Goal: Information Seeking & Learning: Find specific page/section

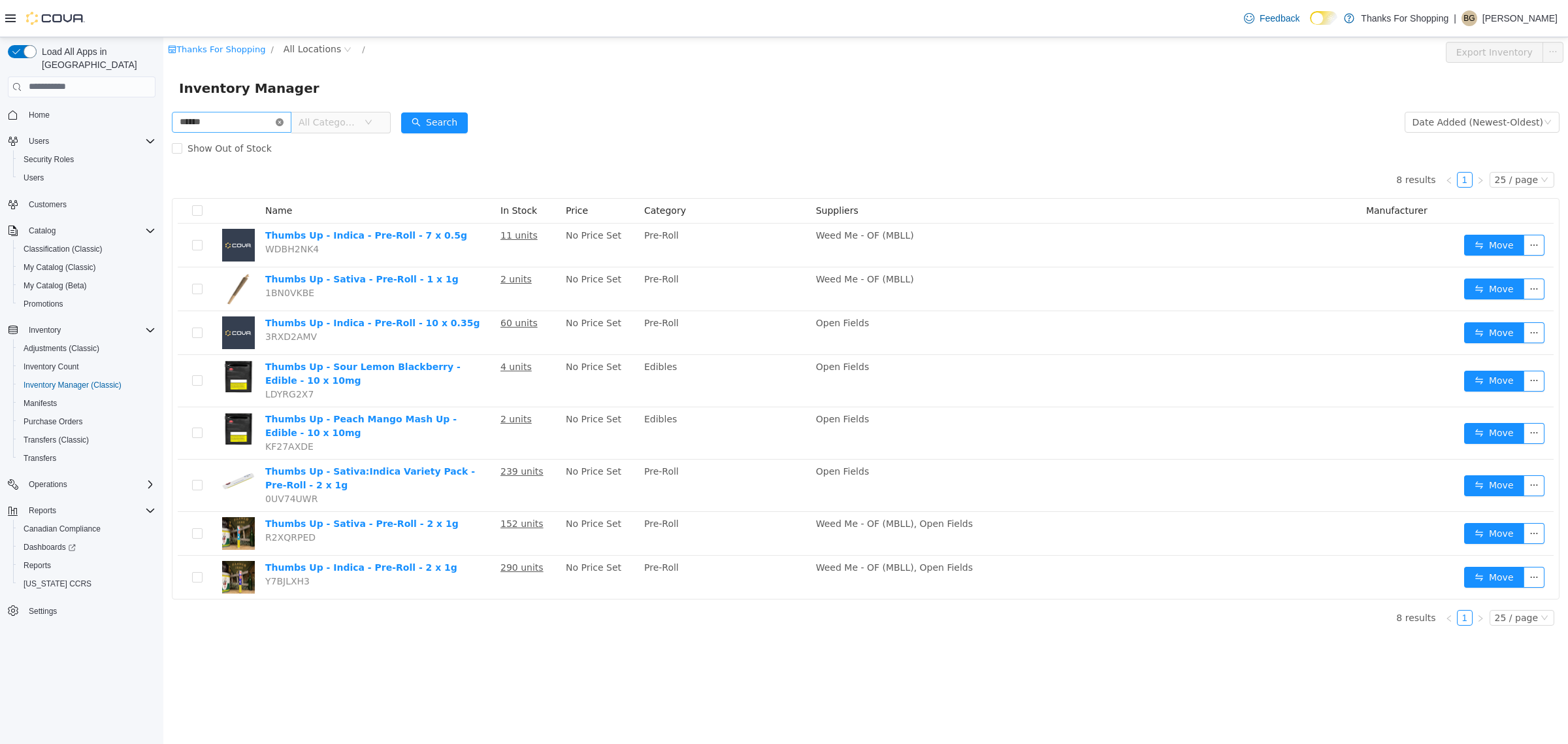
click at [284, 121] on icon "icon: close-circle" at bounding box center [279, 121] width 8 height 8
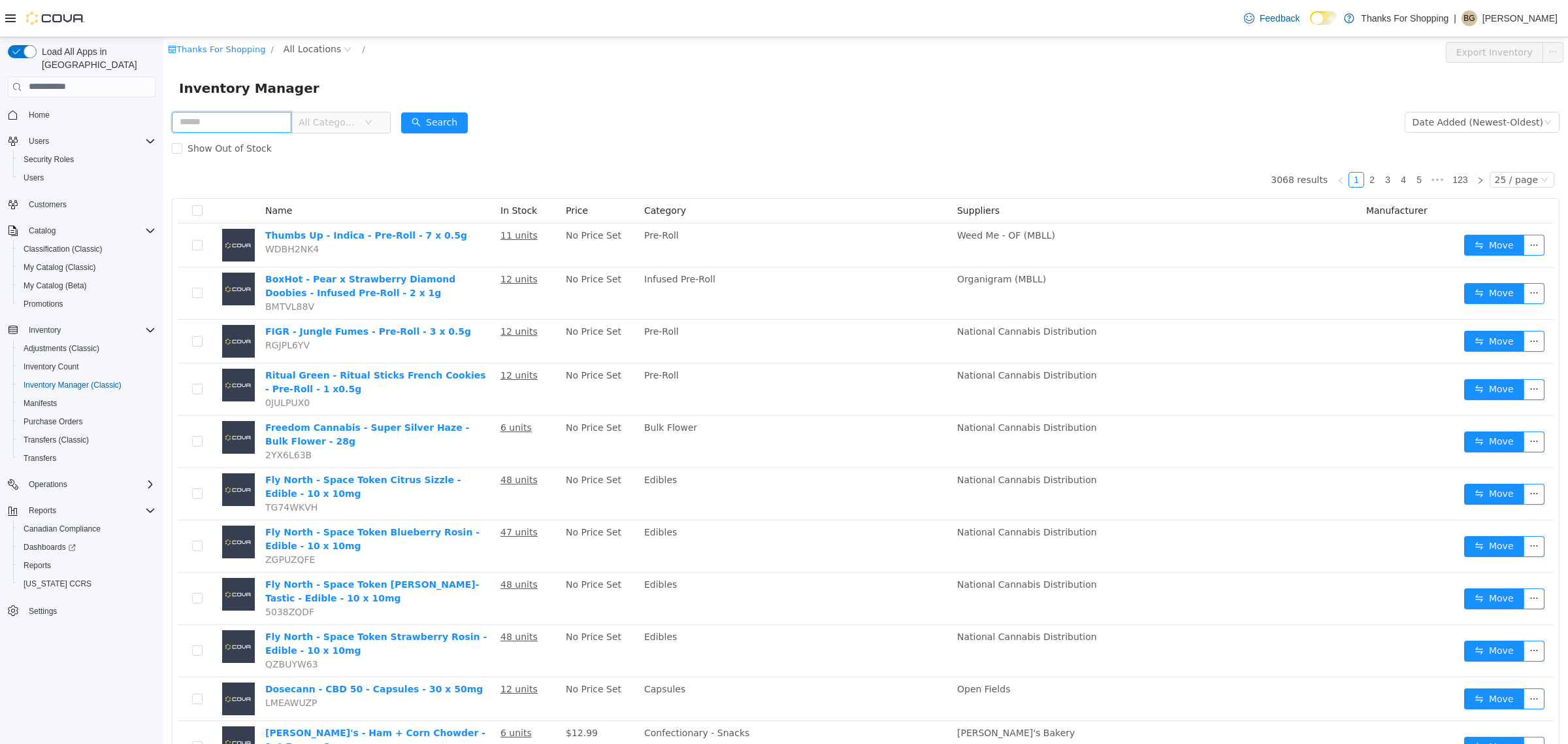
click at [246, 124] on input "text" at bounding box center [231, 122] width 120 height 21
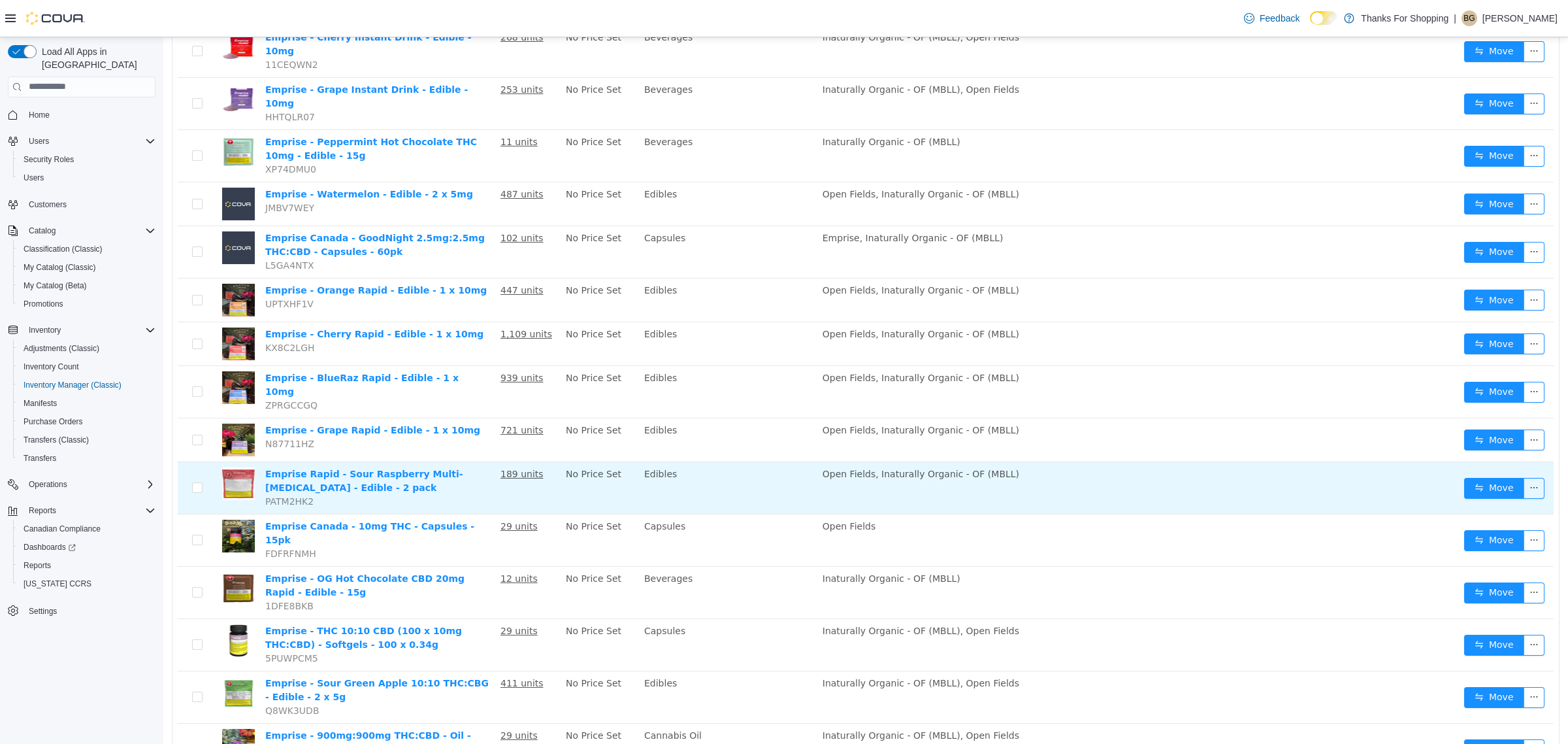
scroll to position [734, 0]
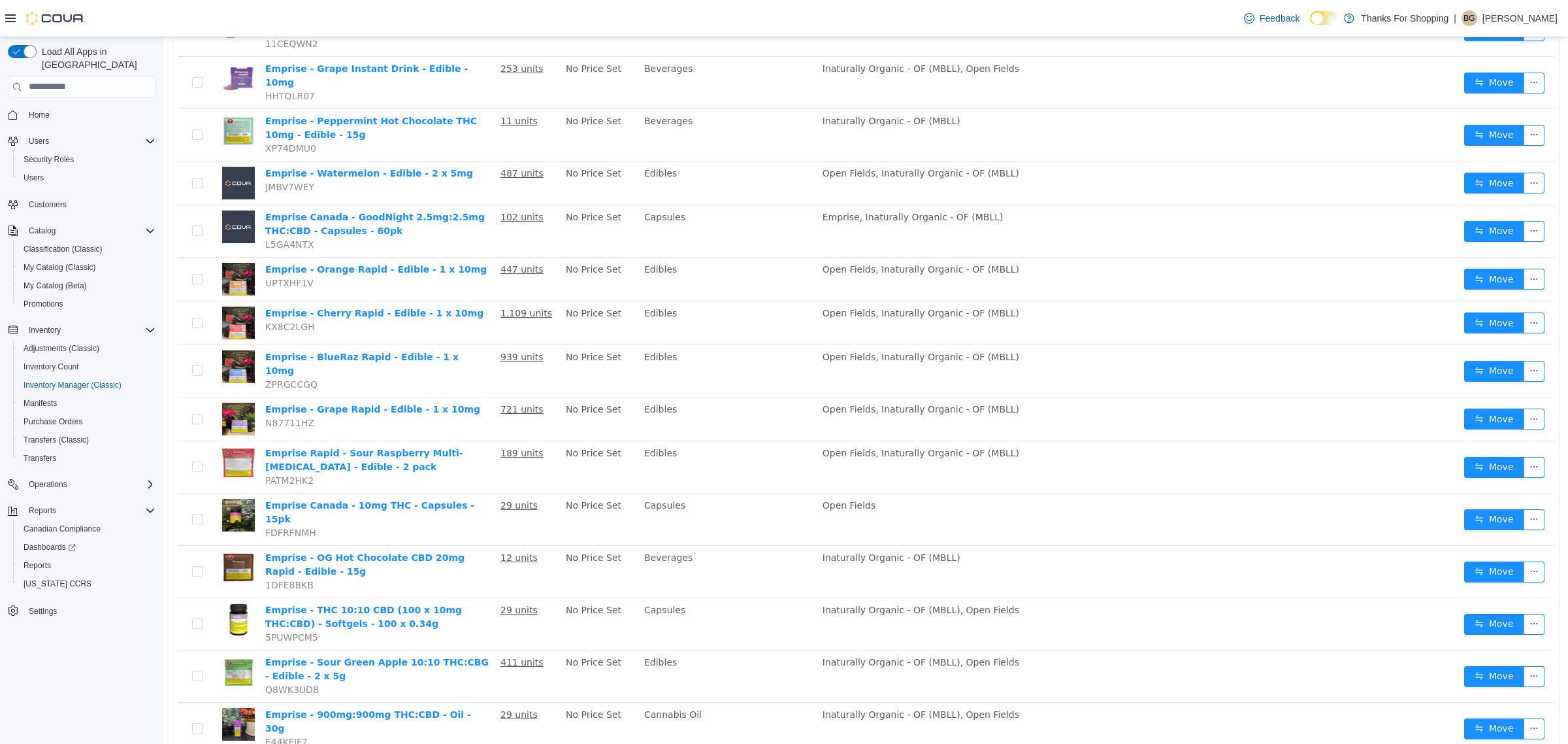
click at [1494, 702] on li "50 / page" at bounding box center [1510, 705] width 64 height 21
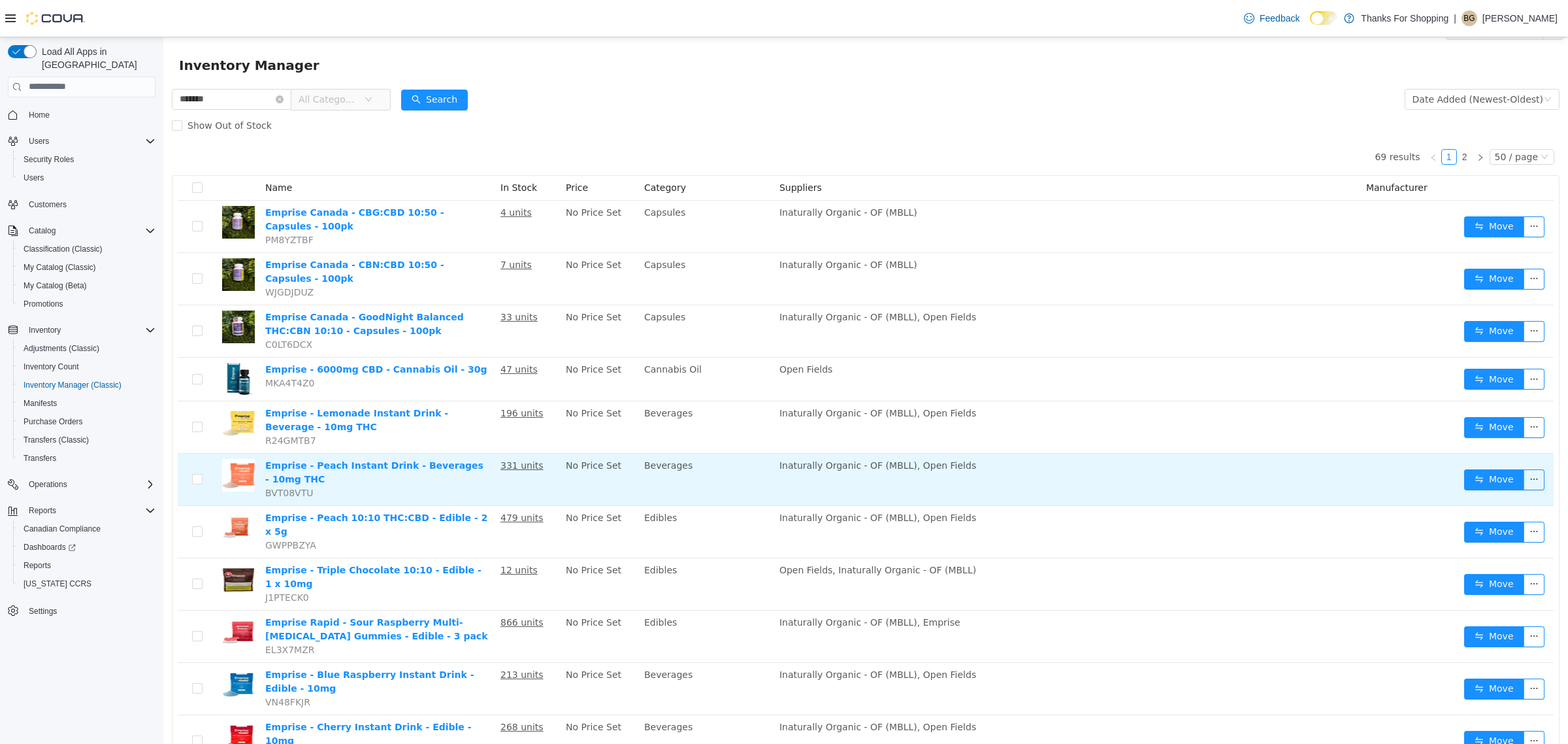
scroll to position [0, 0]
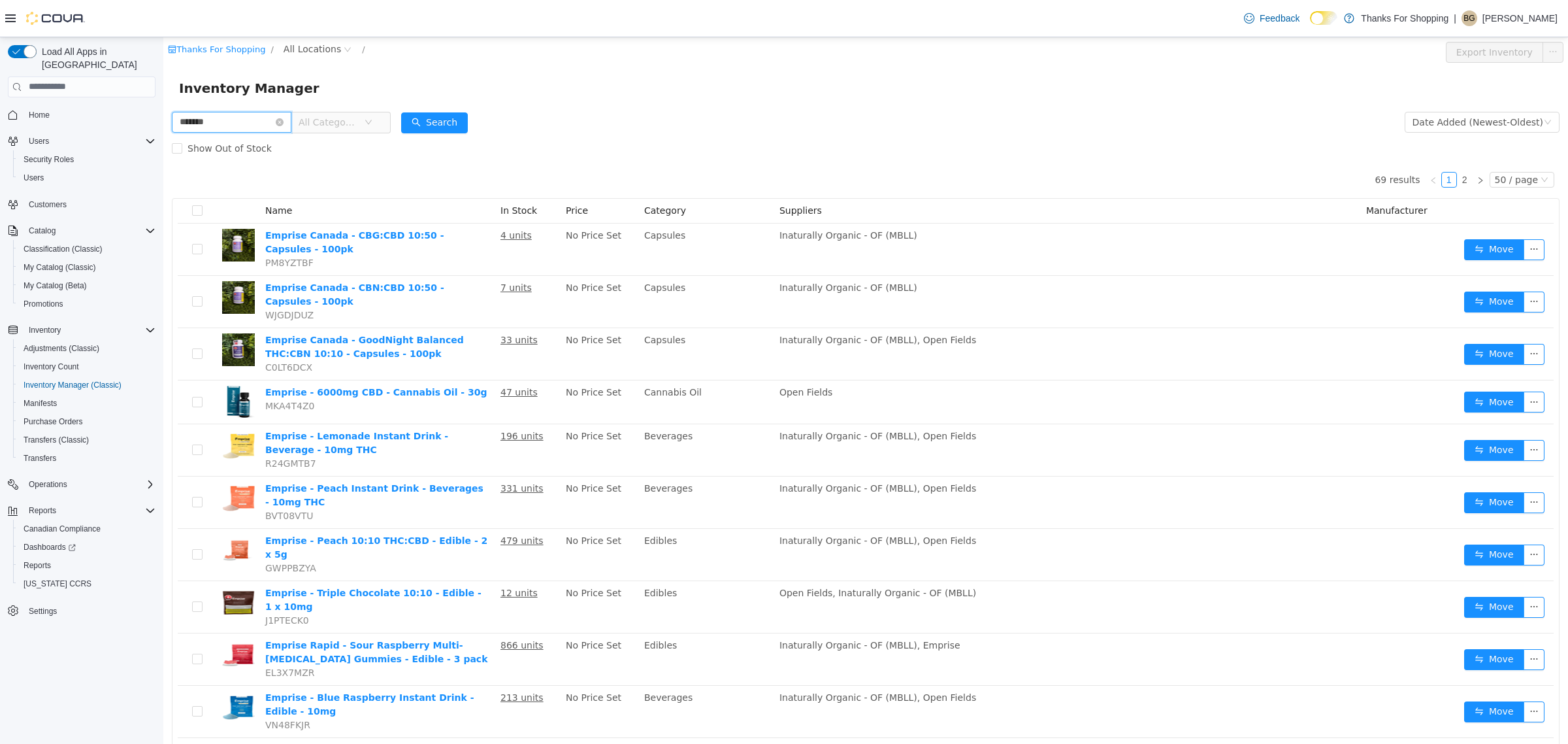
click at [262, 122] on input "*******" at bounding box center [231, 122] width 120 height 21
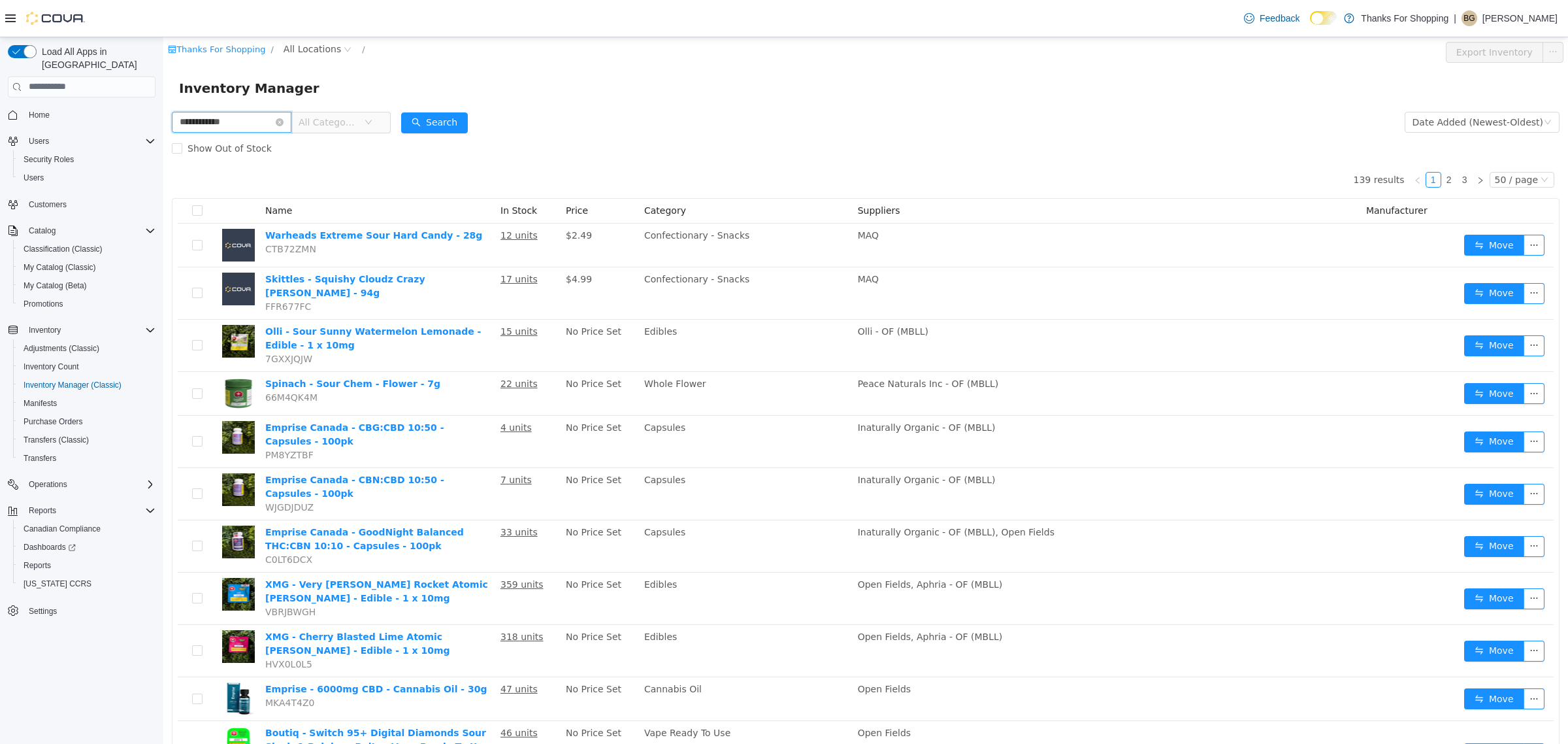
click at [258, 117] on input "**********" at bounding box center [231, 122] width 120 height 21
drag, startPoint x: 288, startPoint y: 118, endPoint x: 220, endPoint y: 121, distance: 68.1
click at [220, 121] on input "**********" at bounding box center [231, 122] width 120 height 21
type input "*******"
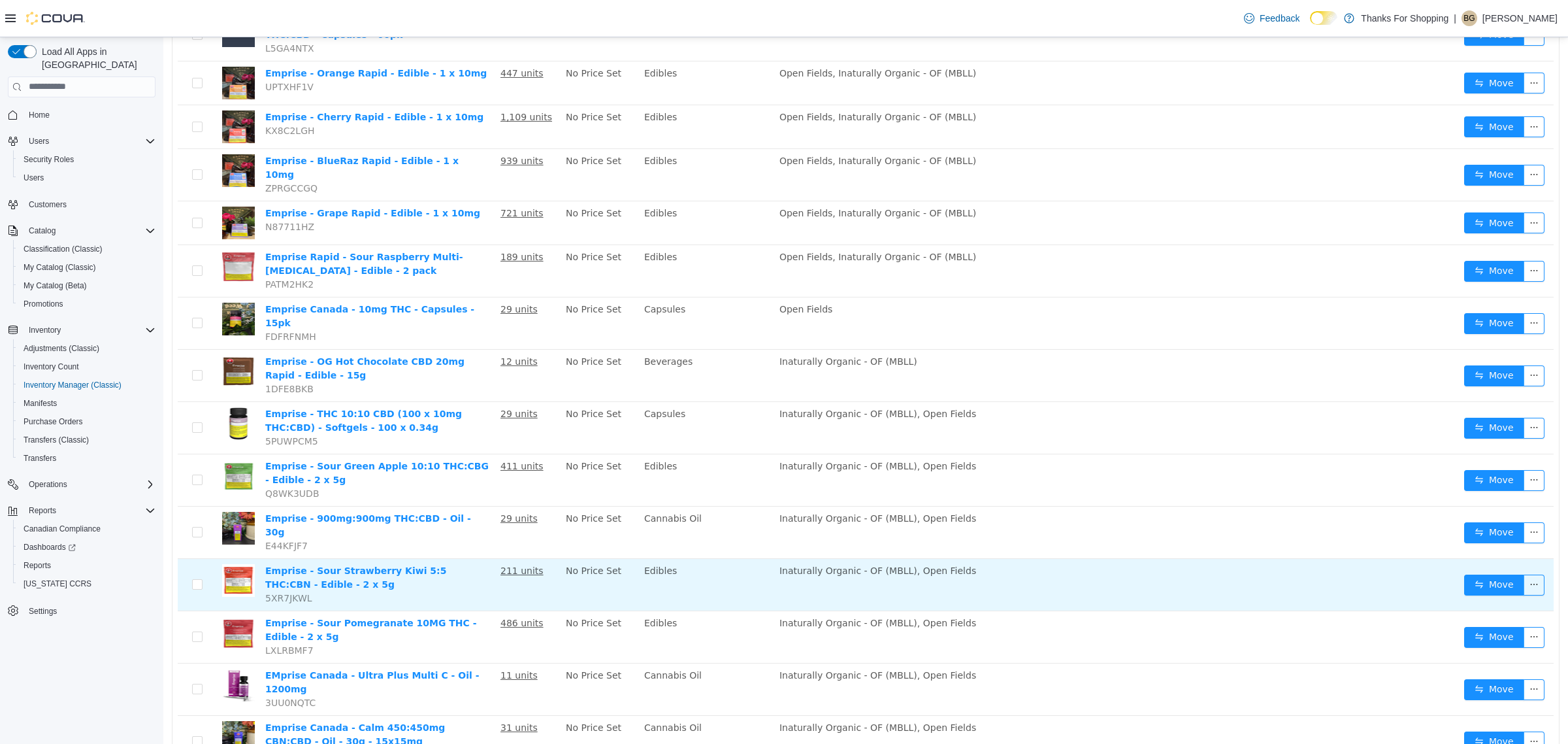
scroll to position [1062, 0]
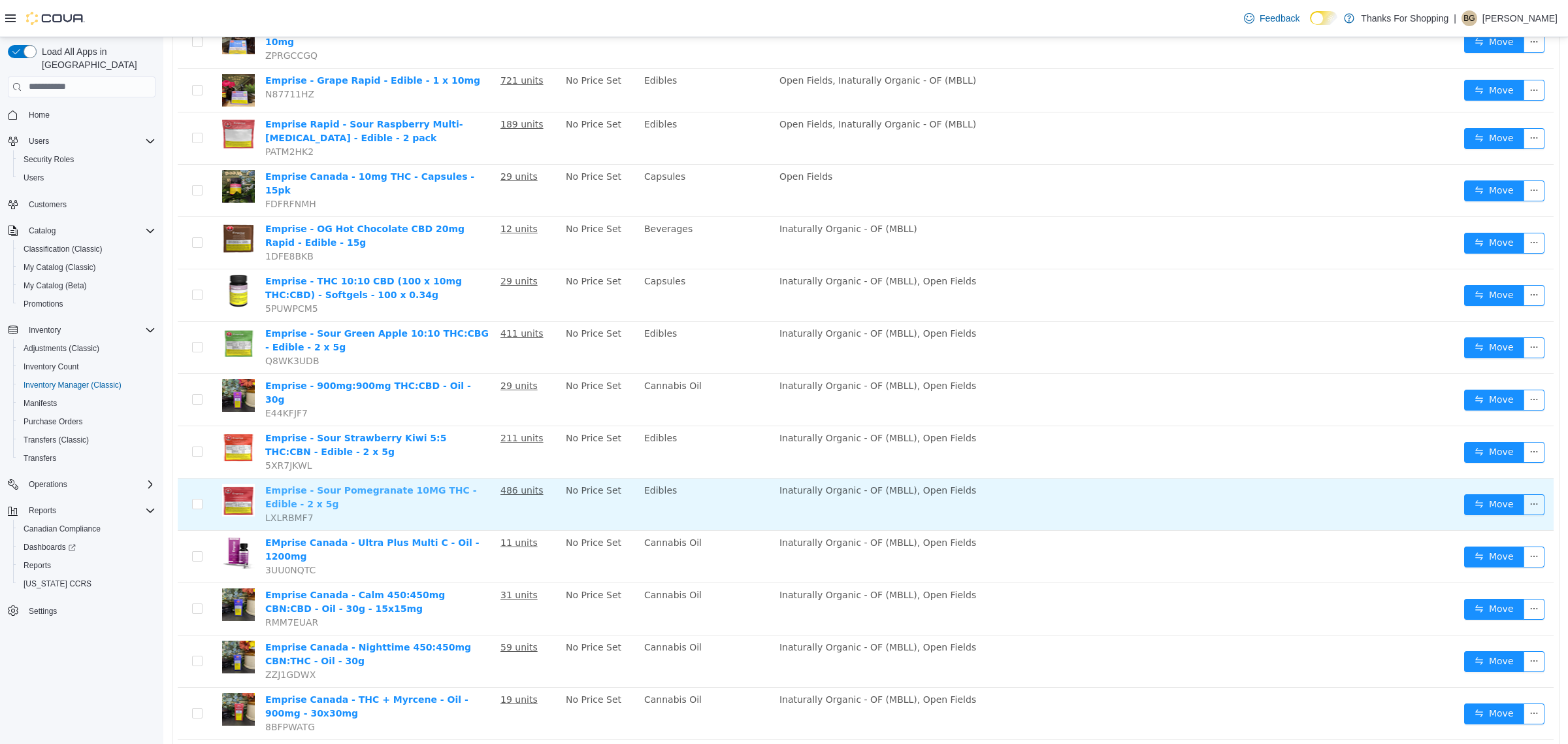
click at [449, 484] on link "Emprise - Sour Pomegranate 10MG THC - Edible - 2 x 5g" at bounding box center [371, 496] width 212 height 24
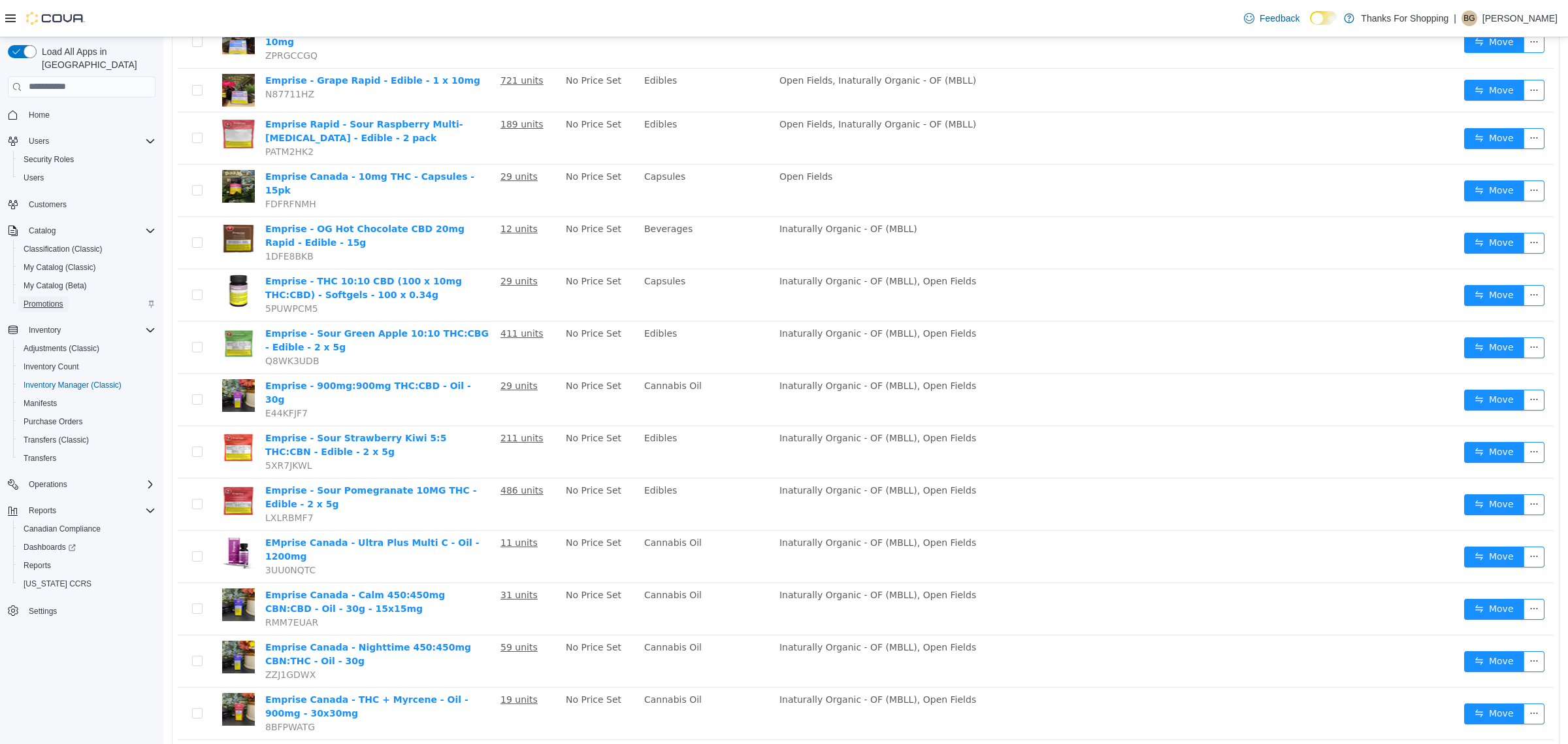
drag, startPoint x: 53, startPoint y: 298, endPoint x: 37, endPoint y: 291, distance: 17.5
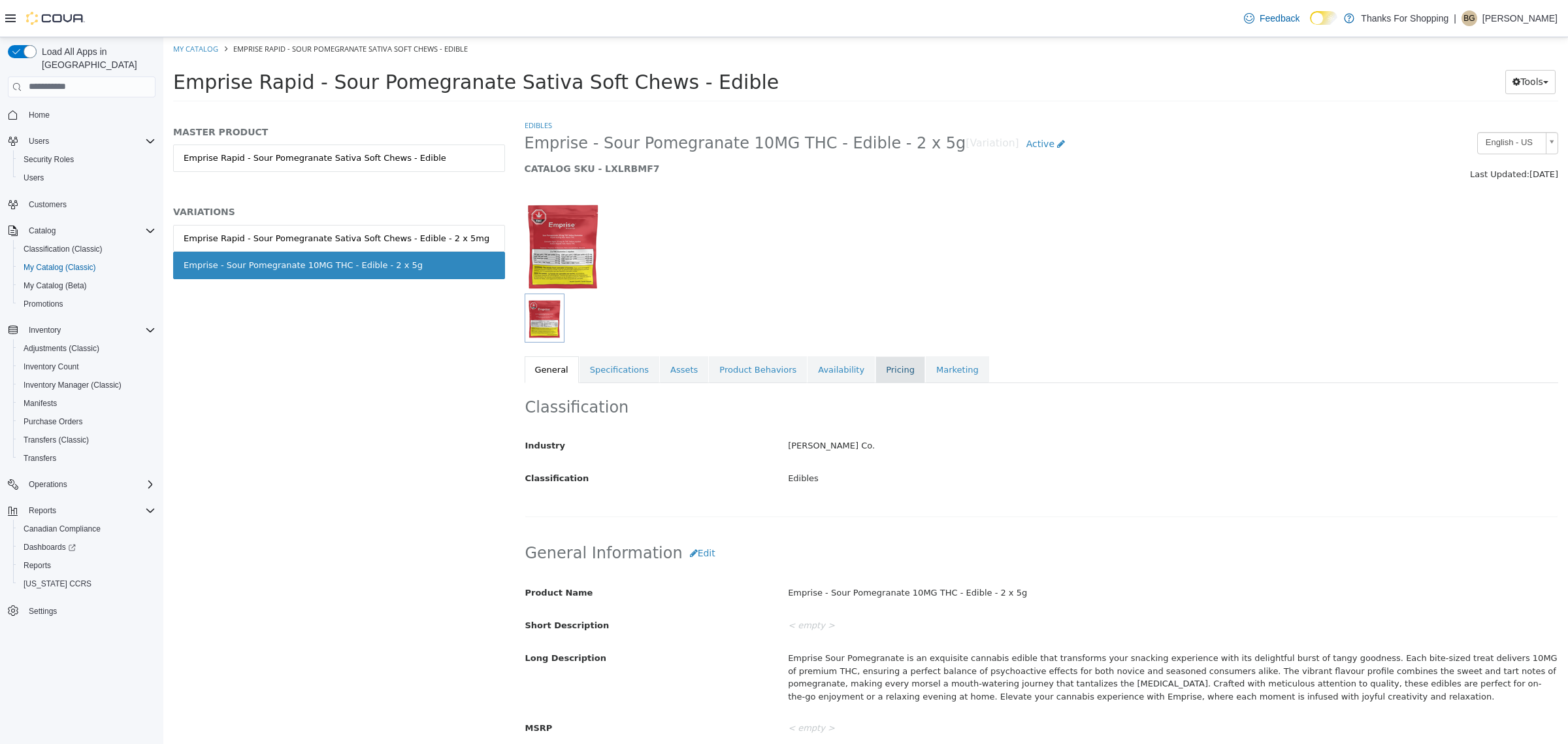
click at [876, 372] on link "Pricing" at bounding box center [901, 370] width 50 height 28
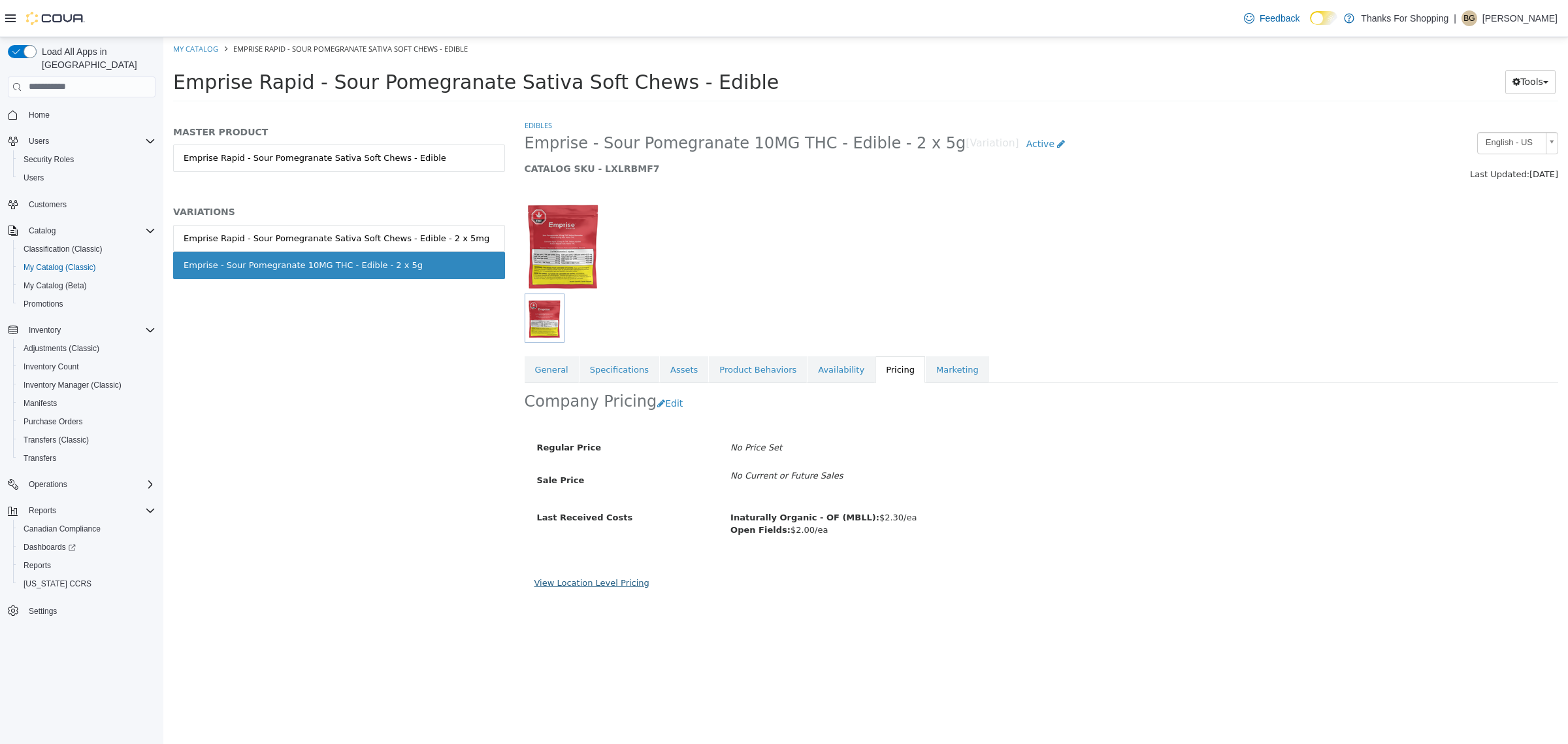
click at [627, 584] on link "View Location Level Pricing" at bounding box center [592, 582] width 115 height 10
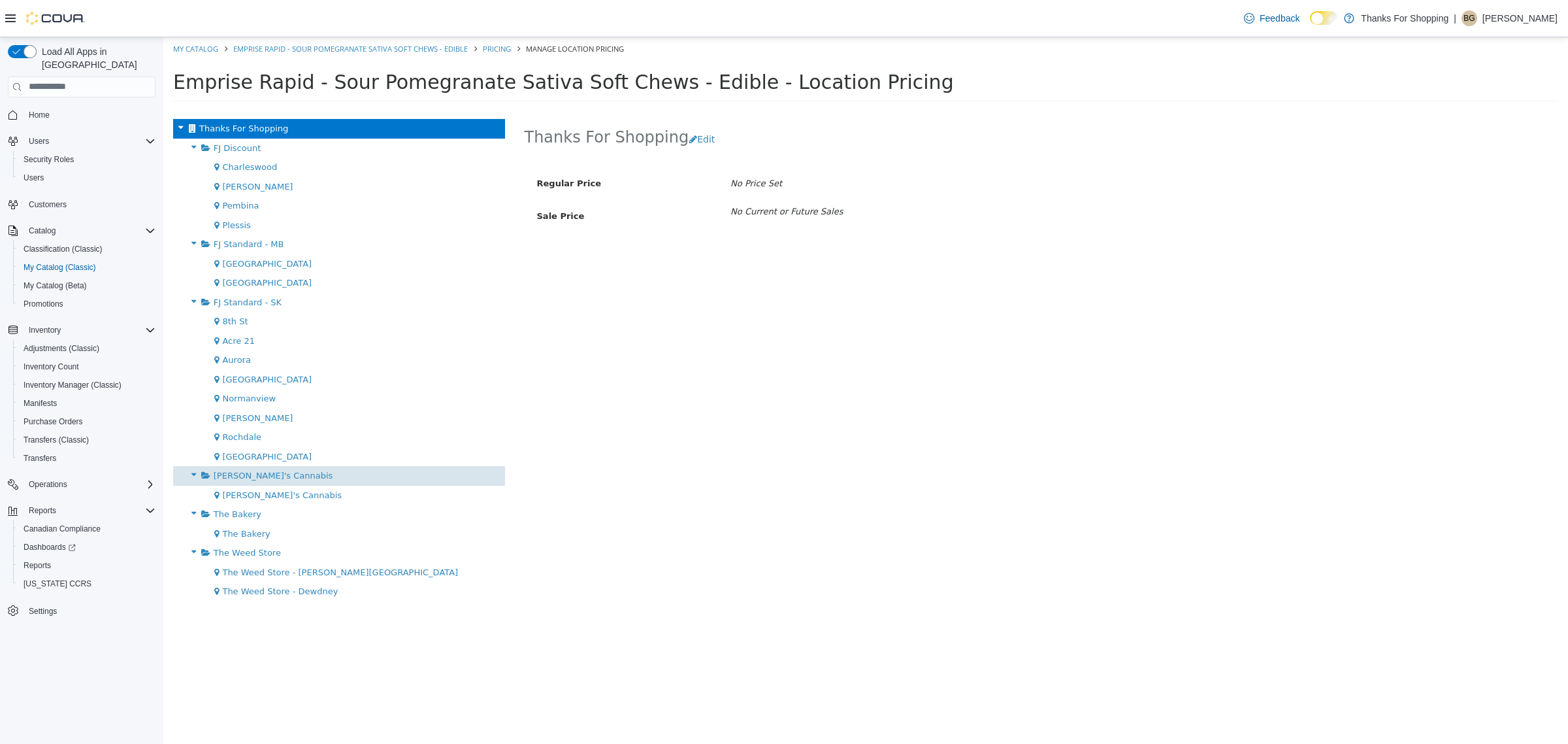
click at [330, 472] on div "[PERSON_NAME]'s Cannabis" at bounding box center [339, 475] width 332 height 19
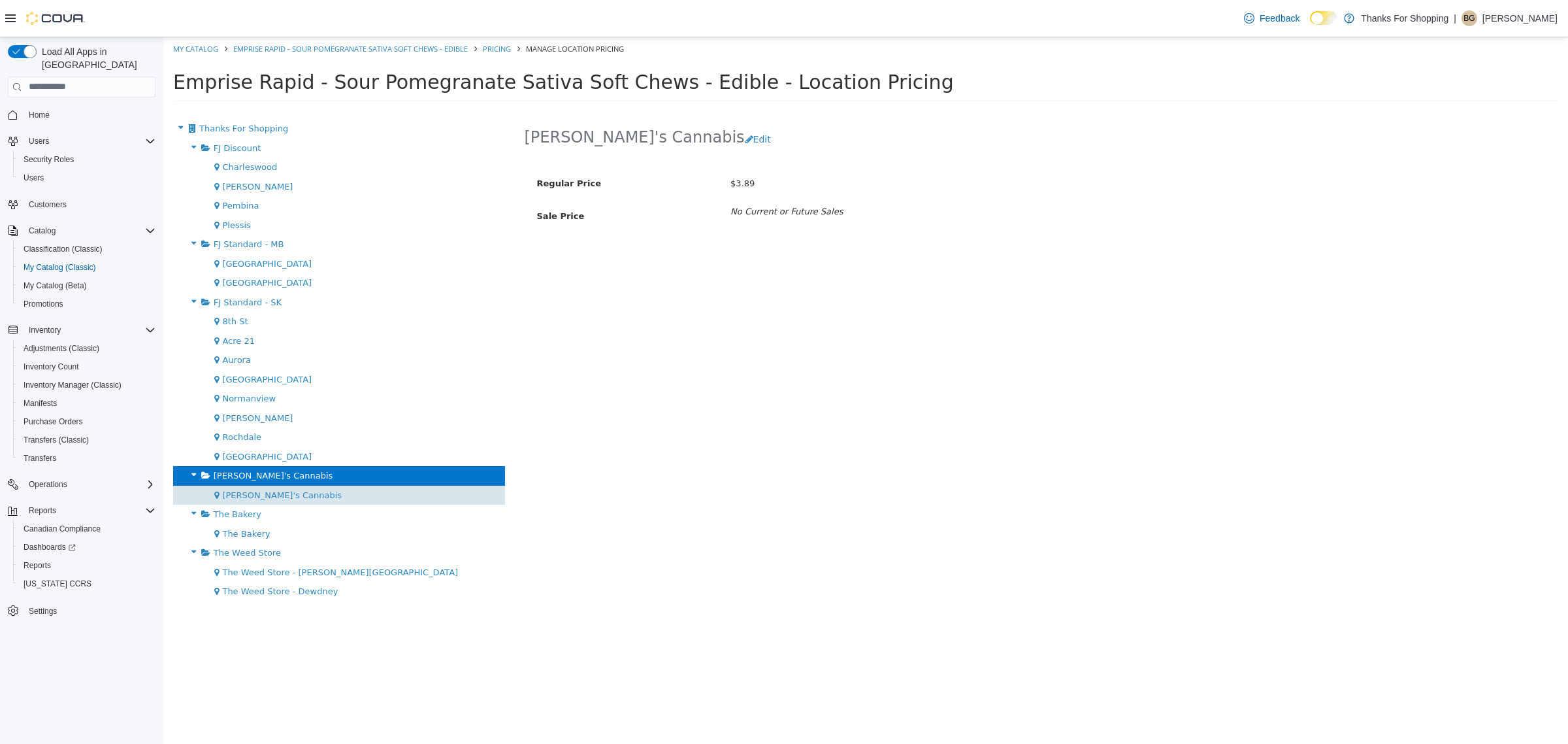
click at [328, 491] on div "Lucy's Cannabis" at bounding box center [339, 495] width 332 height 19
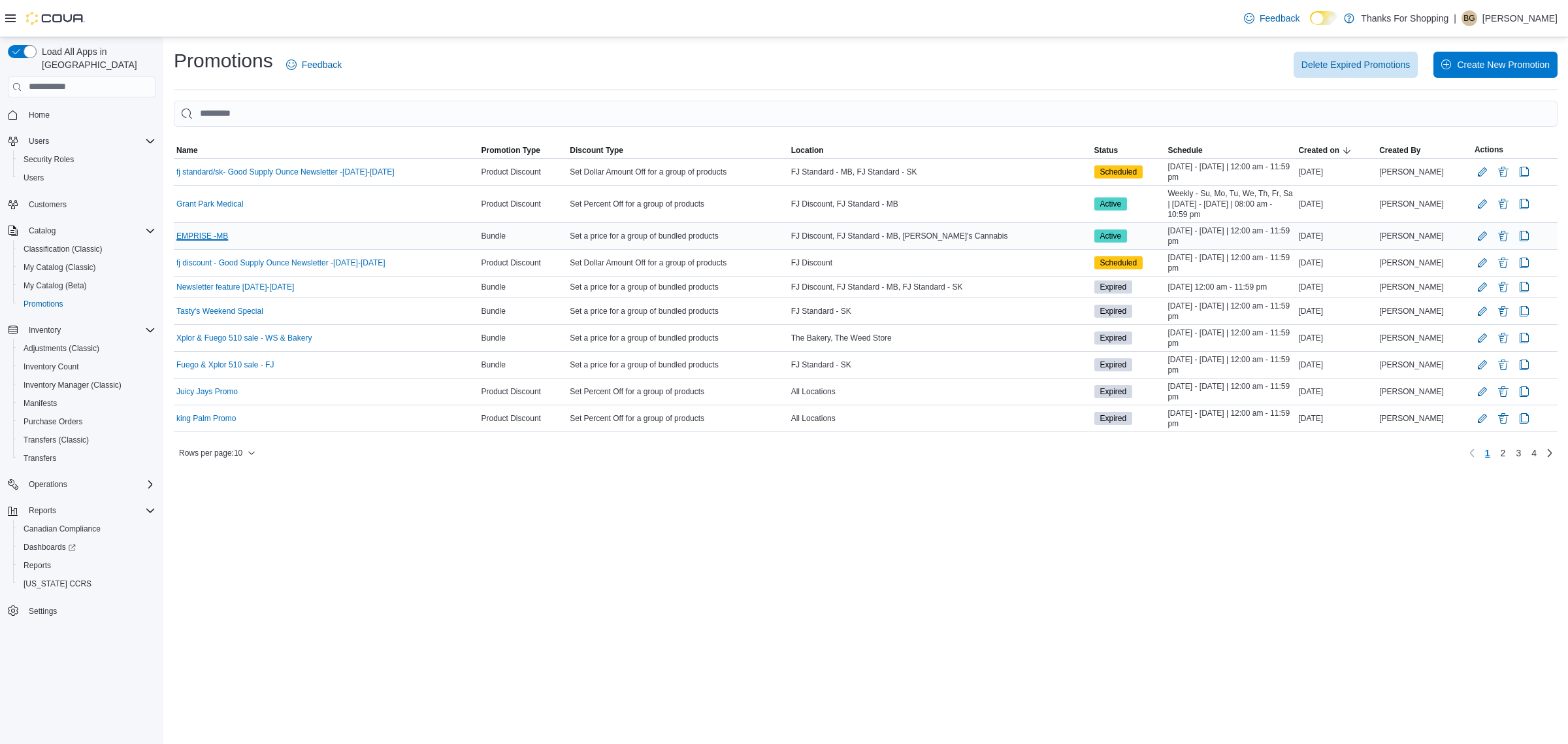
click at [213, 230] on link "EMPRISE -MB" at bounding box center [202, 235] width 52 height 10
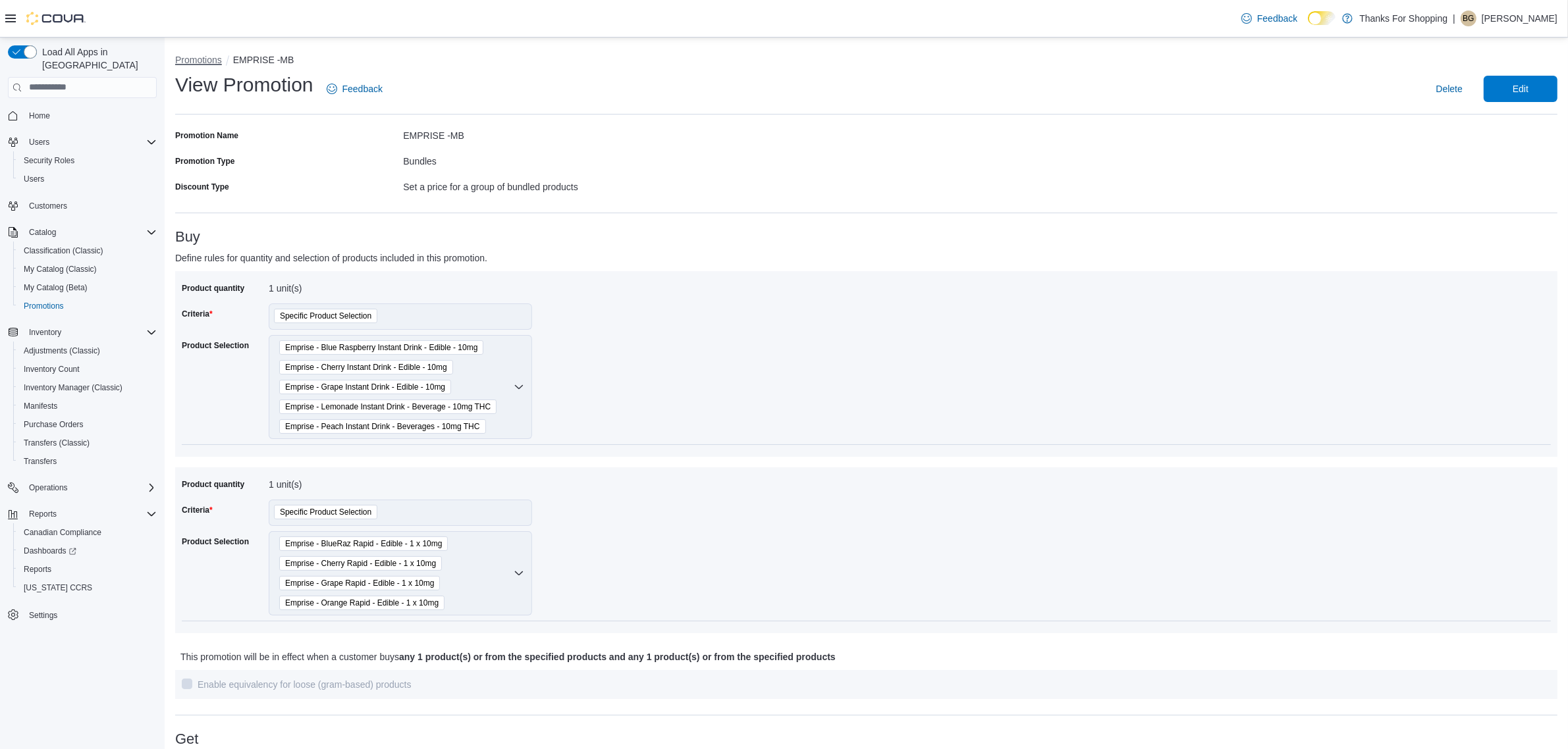
click at [208, 63] on button "Promotions" at bounding box center [198, 59] width 47 height 10
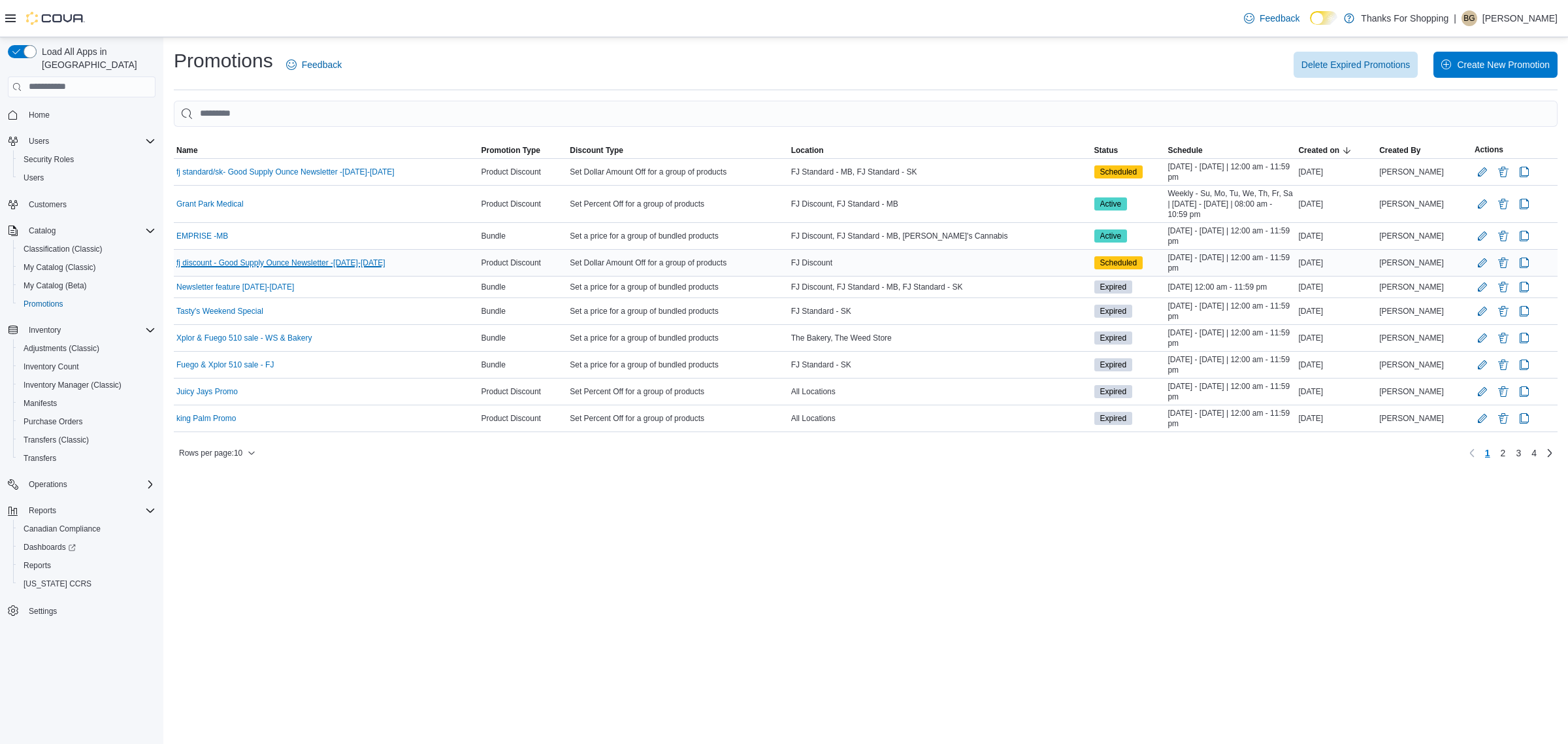
click at [380, 264] on link "fj discount - Good Supply Ounce Newsletter -Sept 12-14th" at bounding box center [281, 262] width 209 height 10
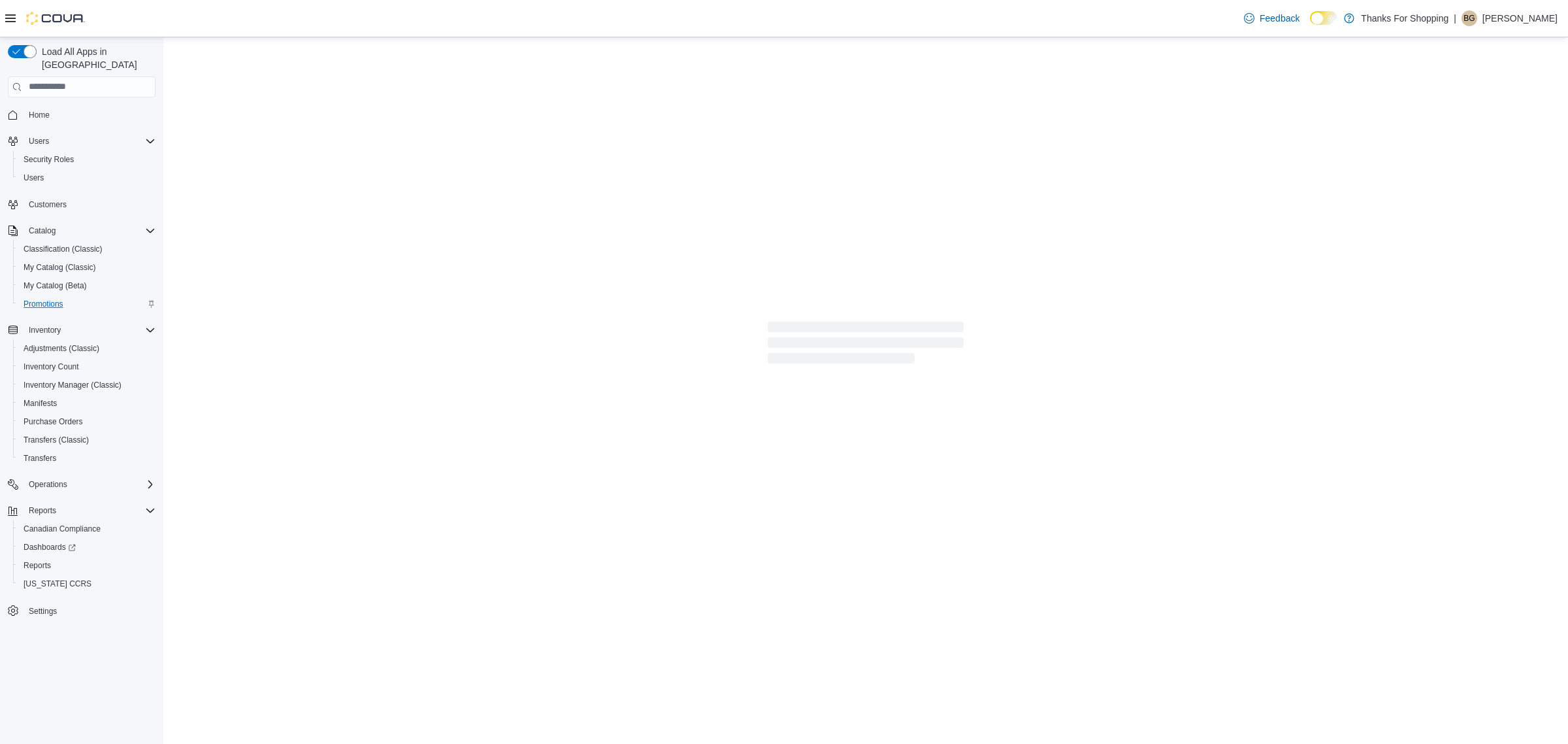
click at [104, 298] on div "Promotions" at bounding box center [86, 304] width 137 height 16
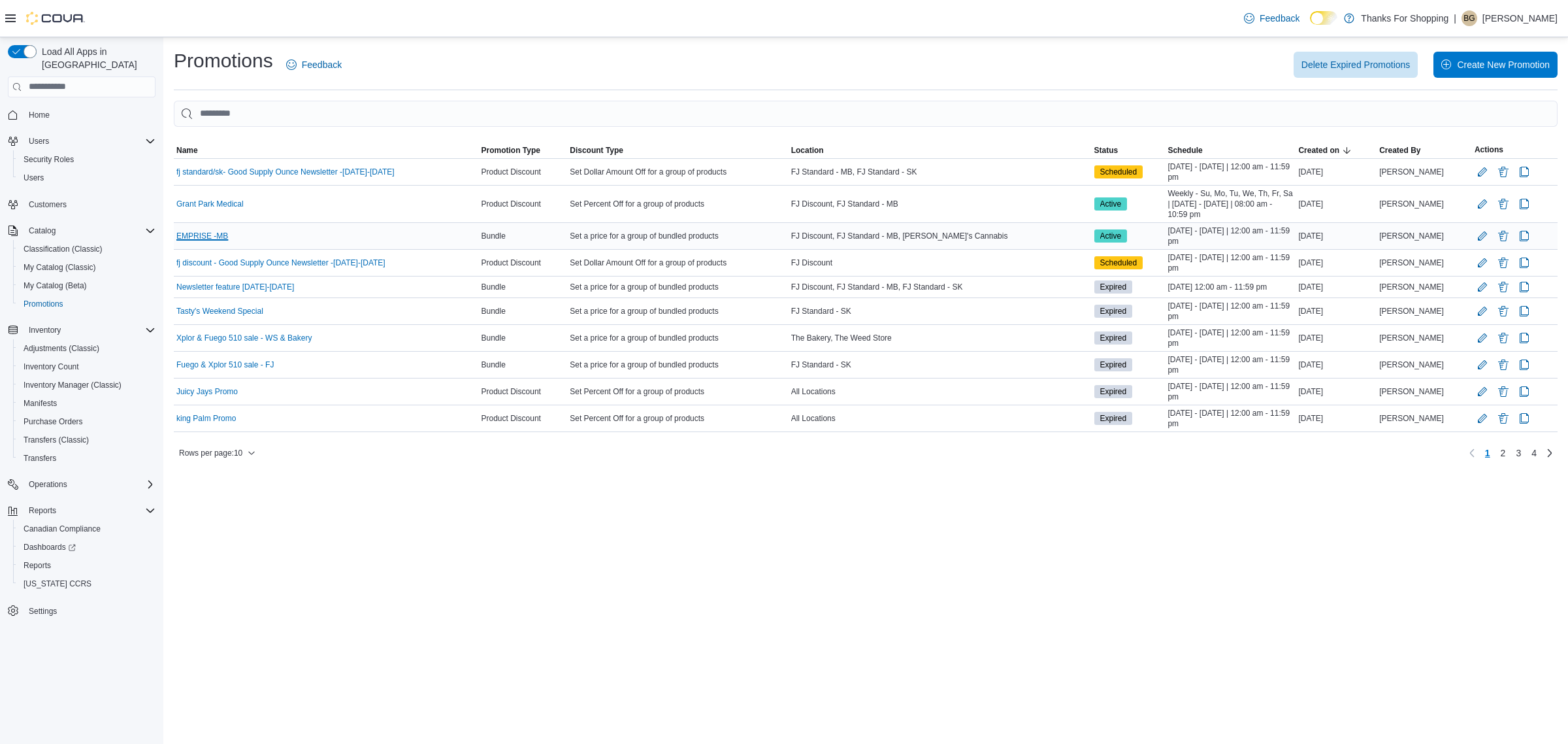
click at [209, 230] on link "EMPRISE -MB" at bounding box center [202, 235] width 52 height 10
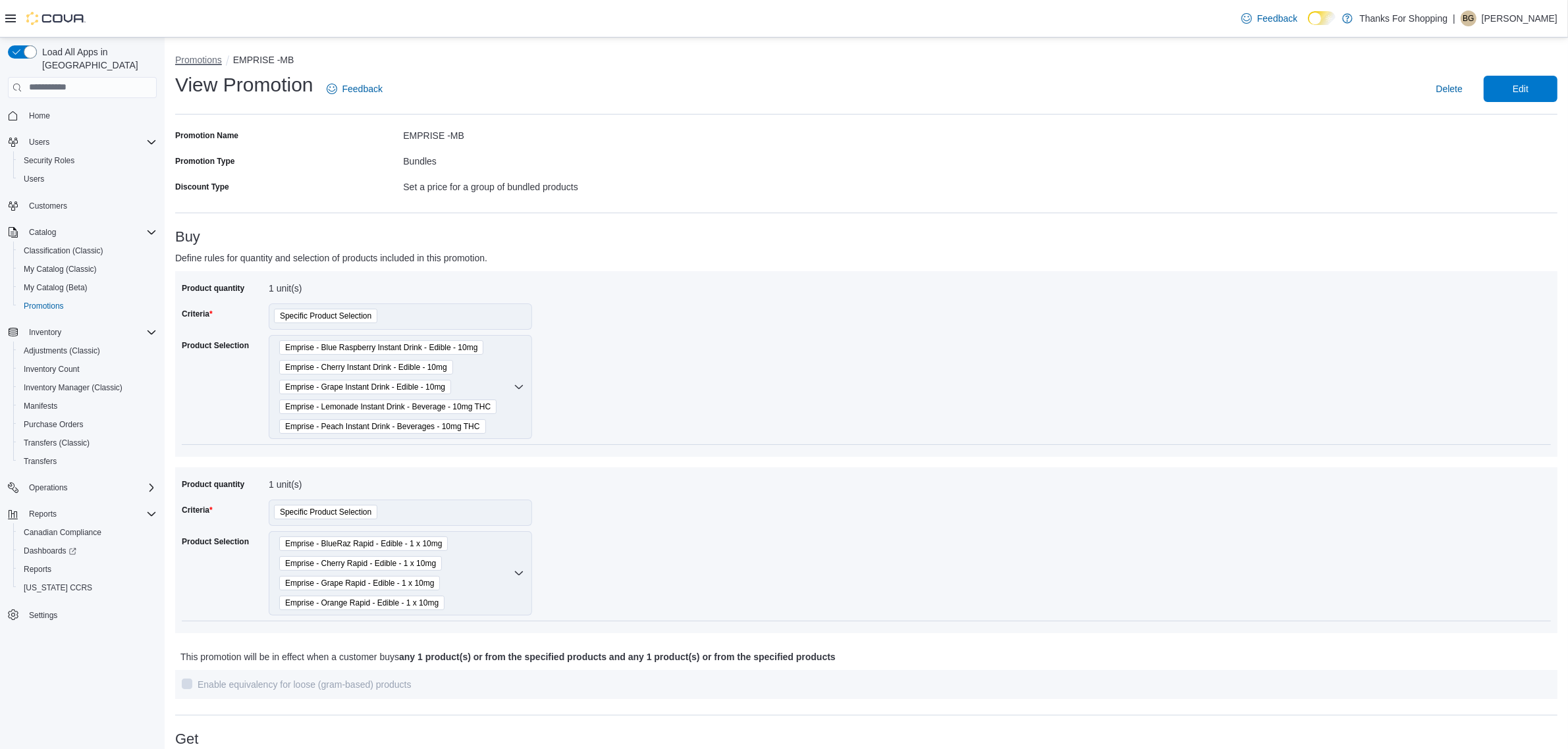
click at [204, 57] on button "Promotions" at bounding box center [198, 59] width 47 height 10
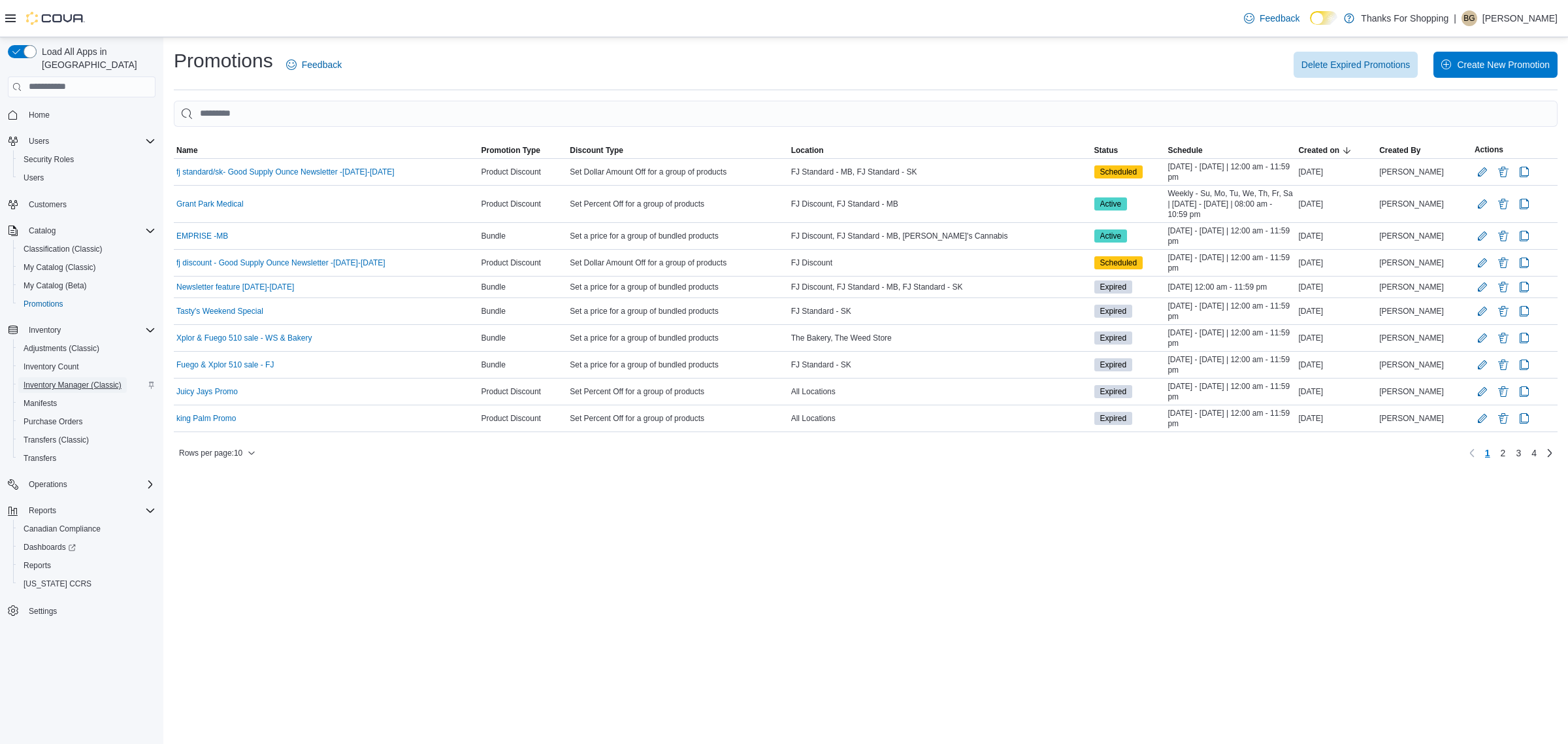
click at [112, 377] on span "Inventory Manager (Classic)" at bounding box center [73, 385] width 98 height 16
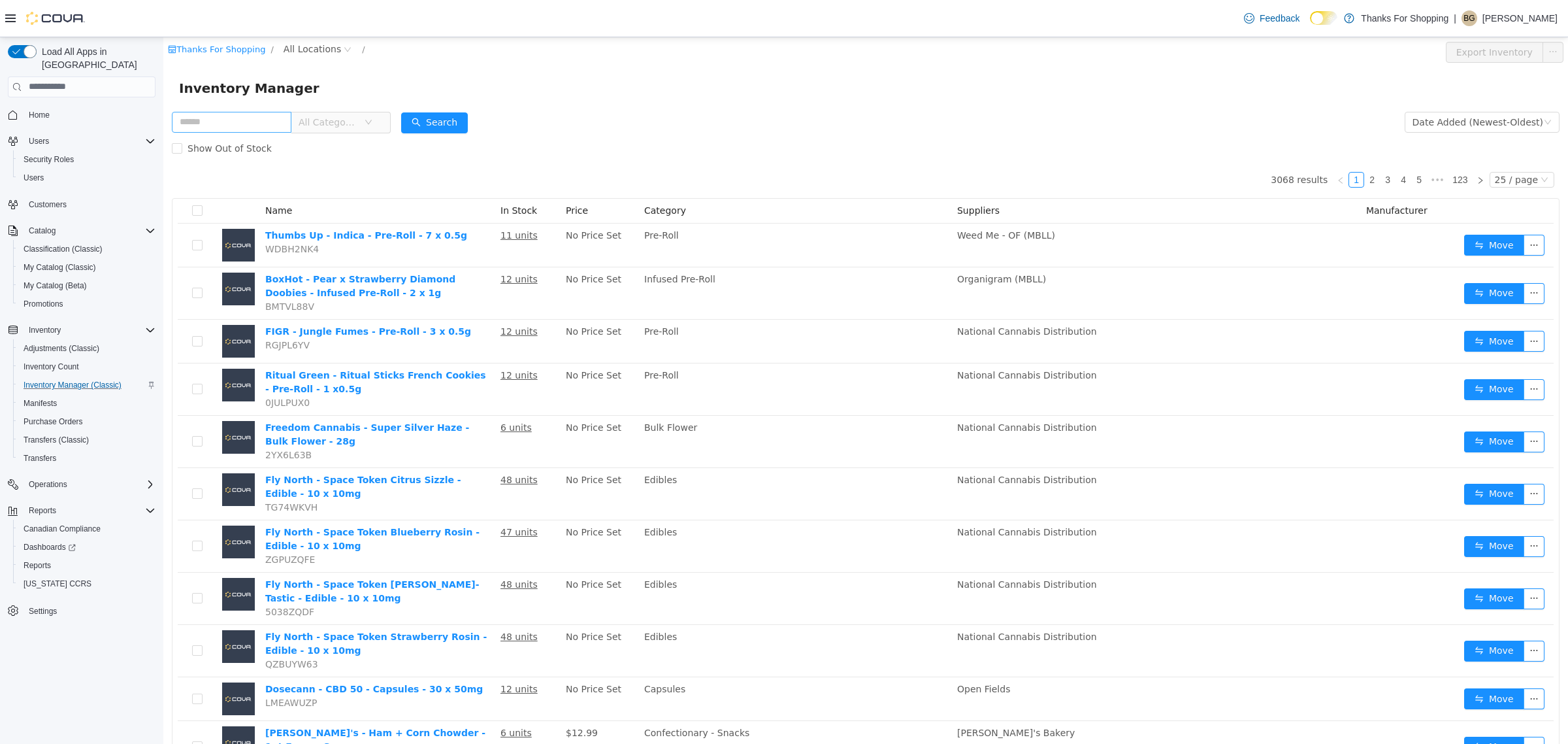
click at [230, 127] on input "text" at bounding box center [231, 122] width 120 height 21
type input "**********"
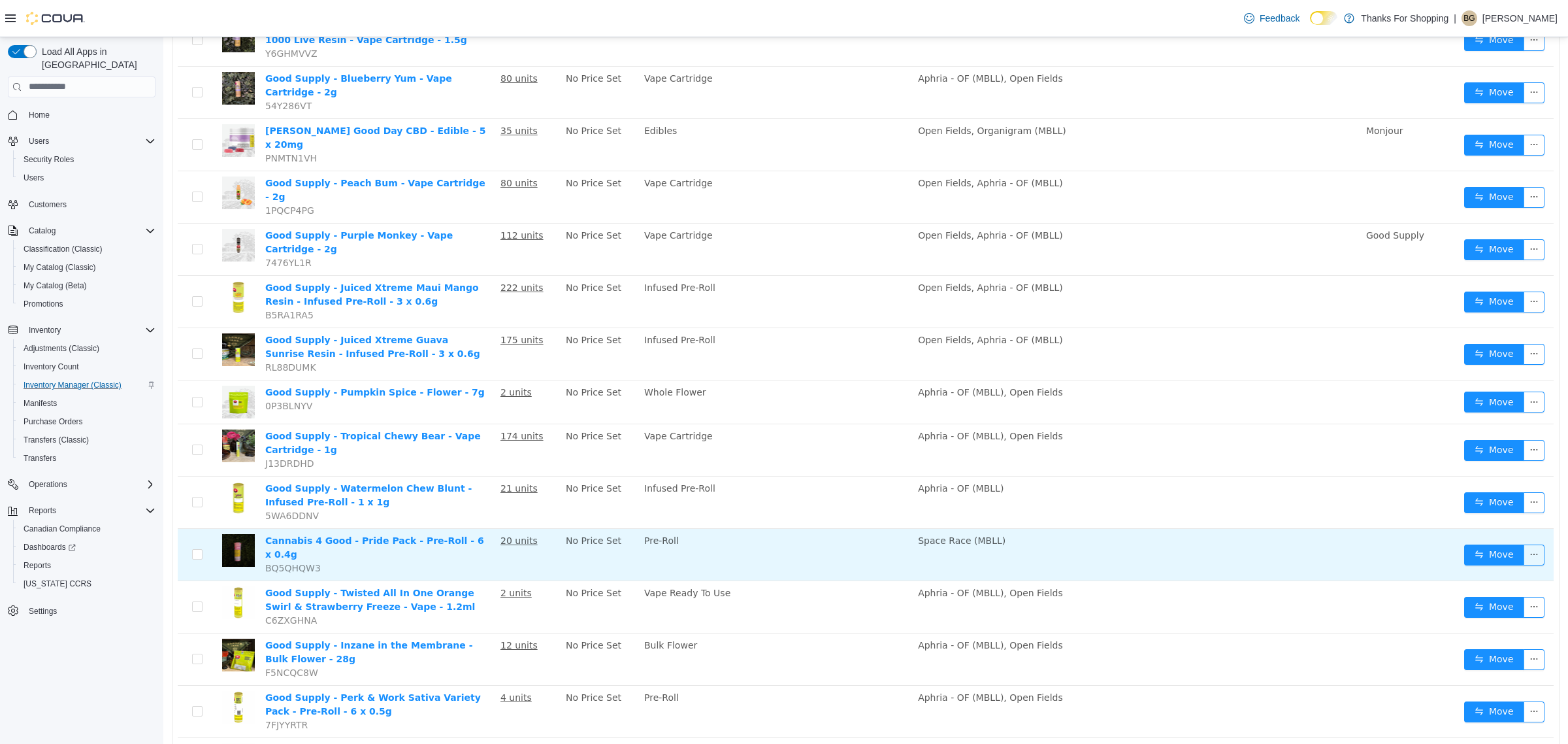
scroll to position [750, 0]
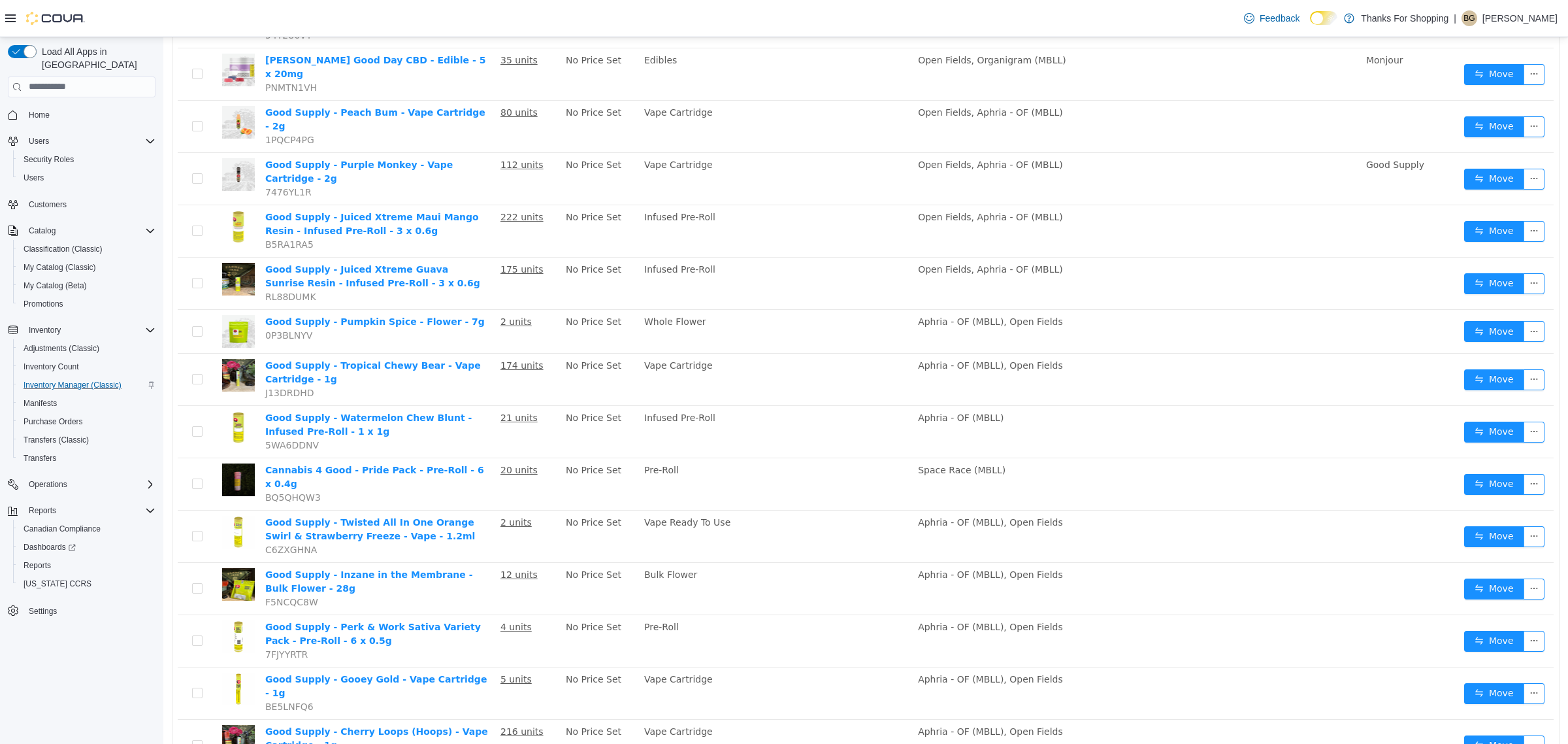
click at [1487, 710] on li "50 / page" at bounding box center [1510, 705] width 64 height 21
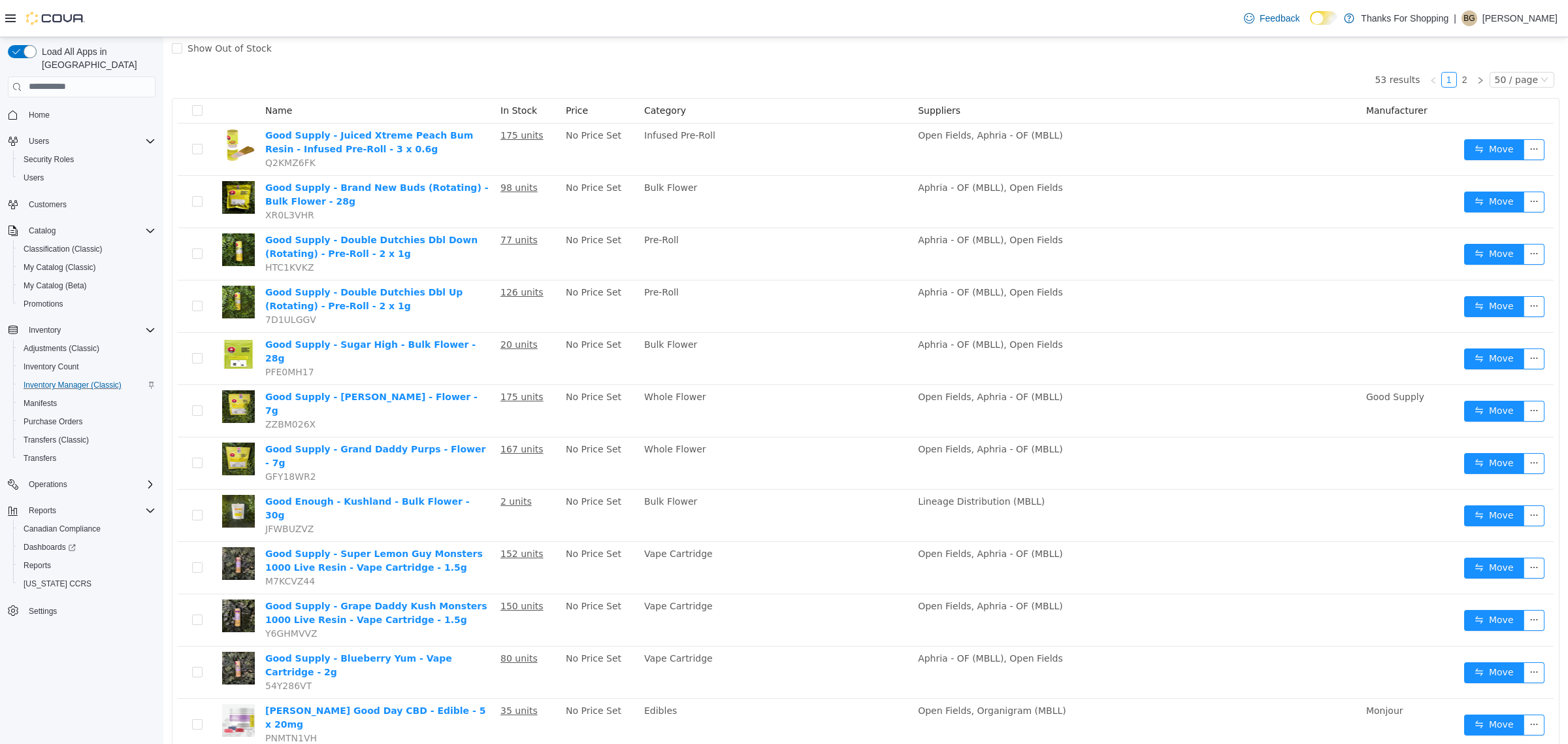
scroll to position [0, 0]
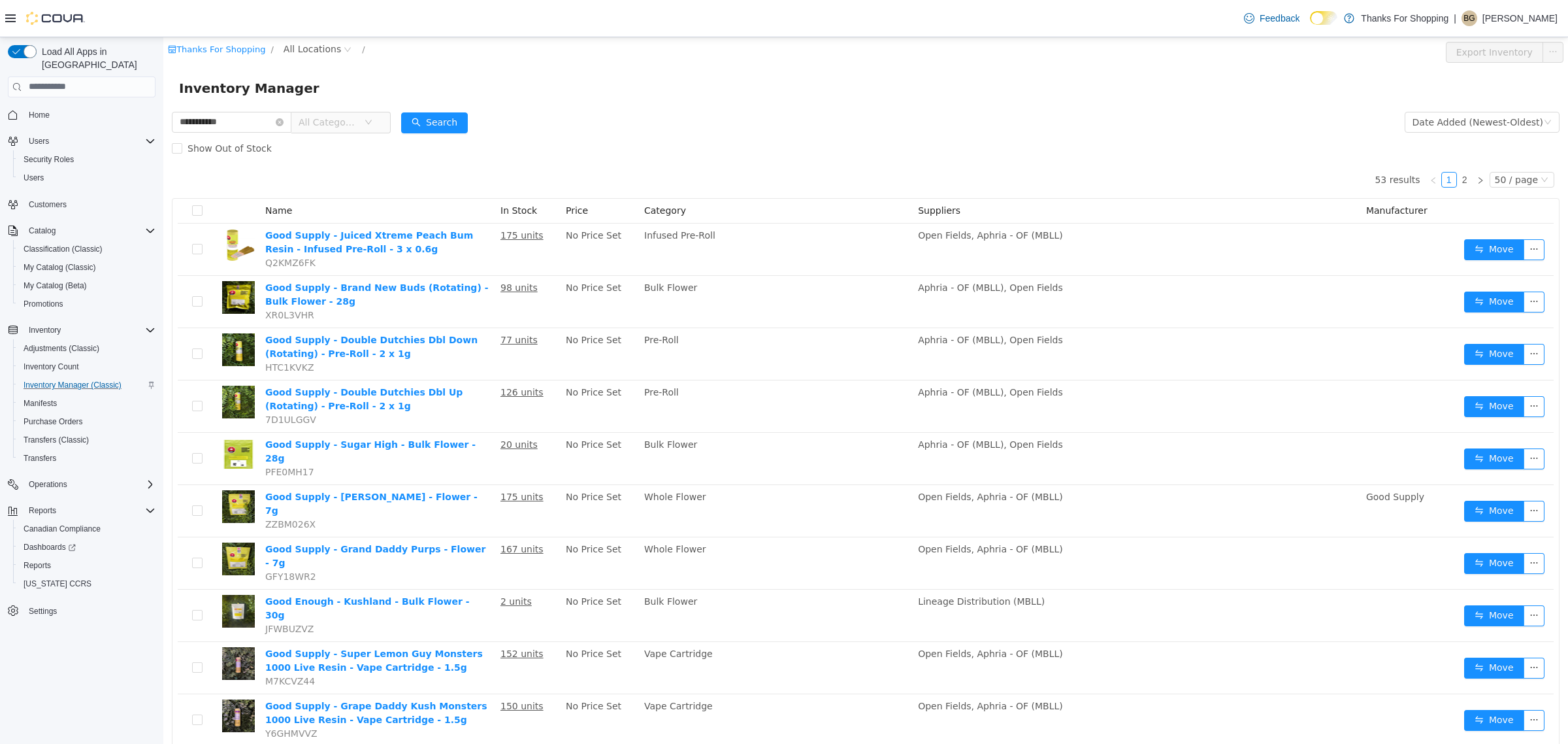
click at [358, 123] on span "All Categories" at bounding box center [329, 121] width 59 height 13
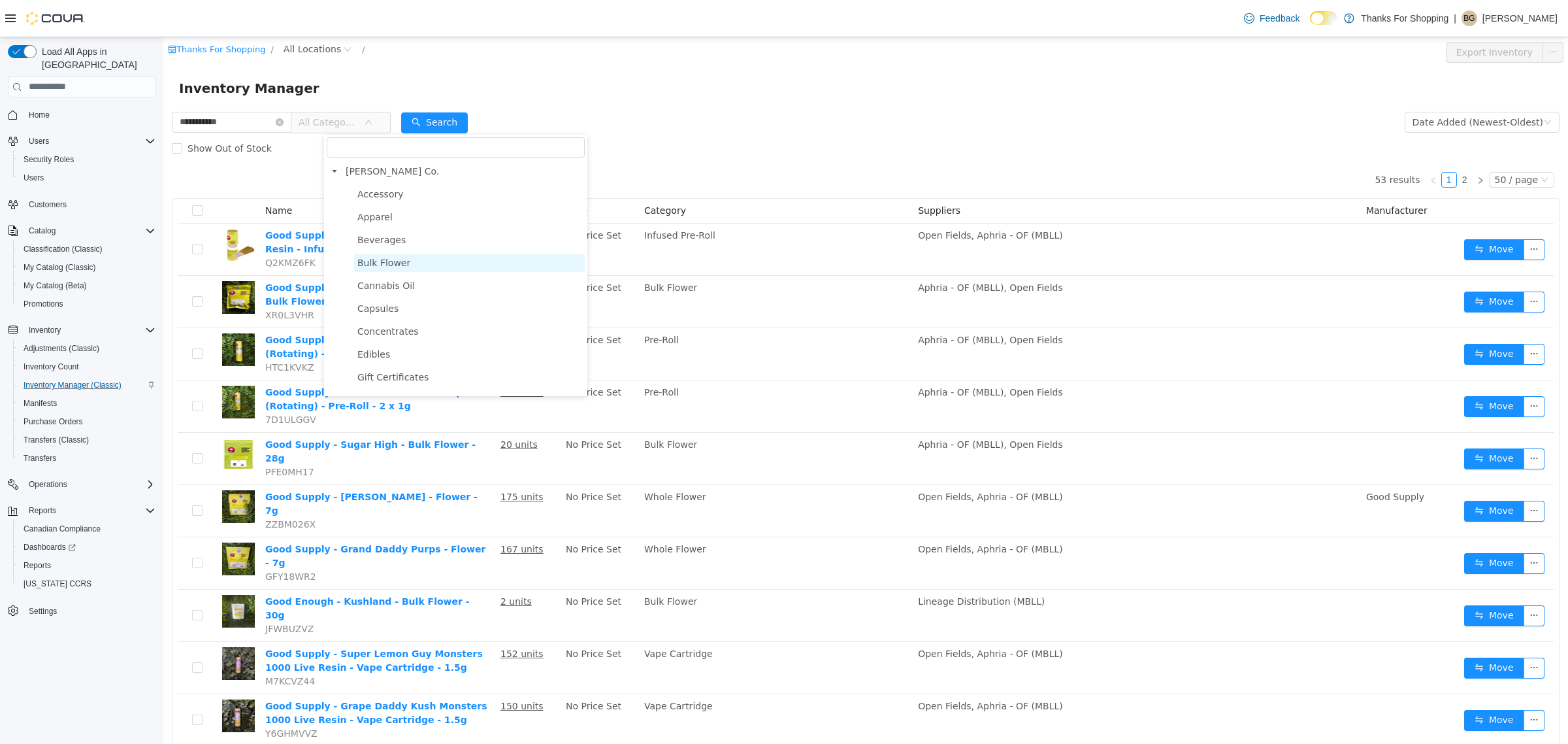
click at [396, 269] on span "Bulk Flower" at bounding box center [469, 262] width 230 height 17
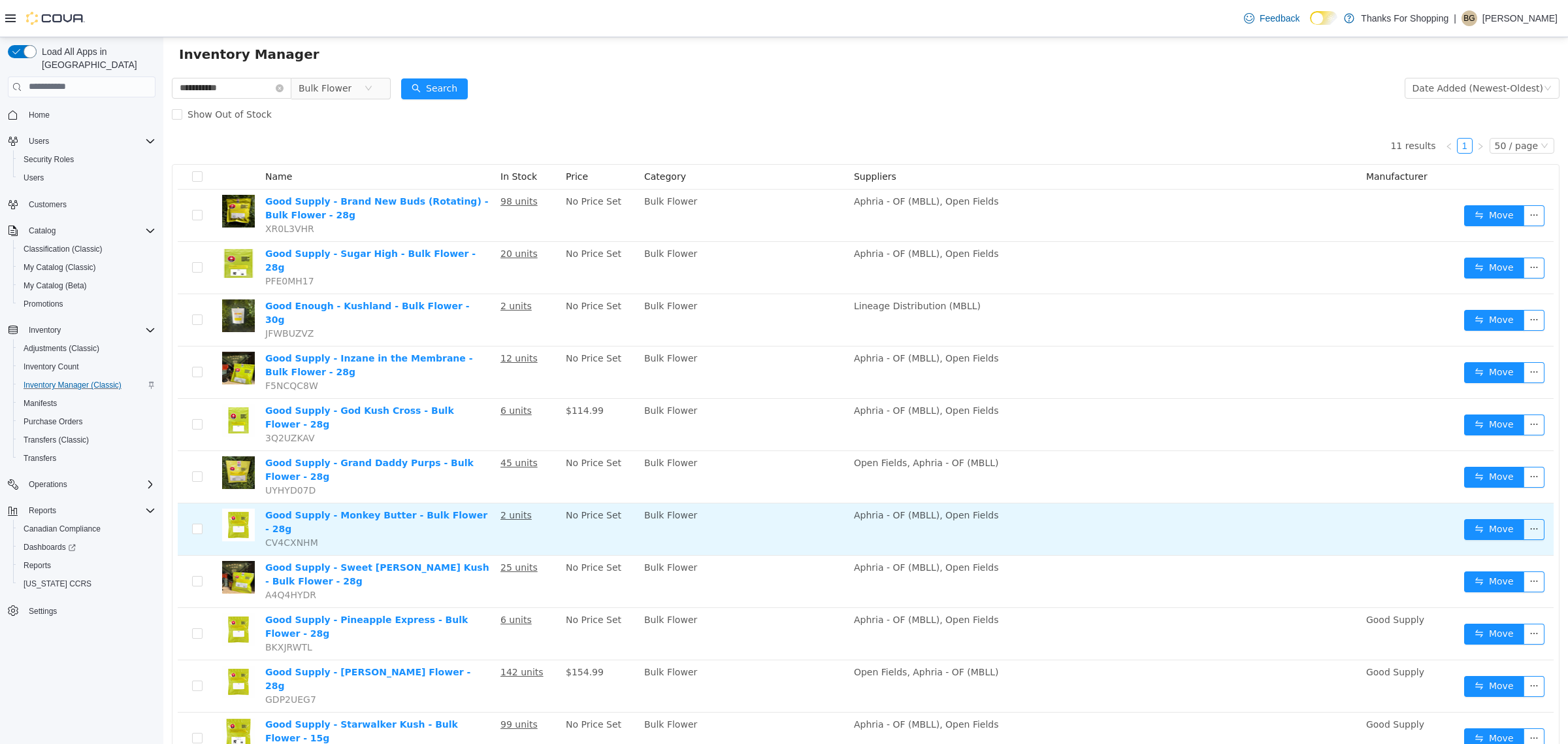
scroll to position [42, 0]
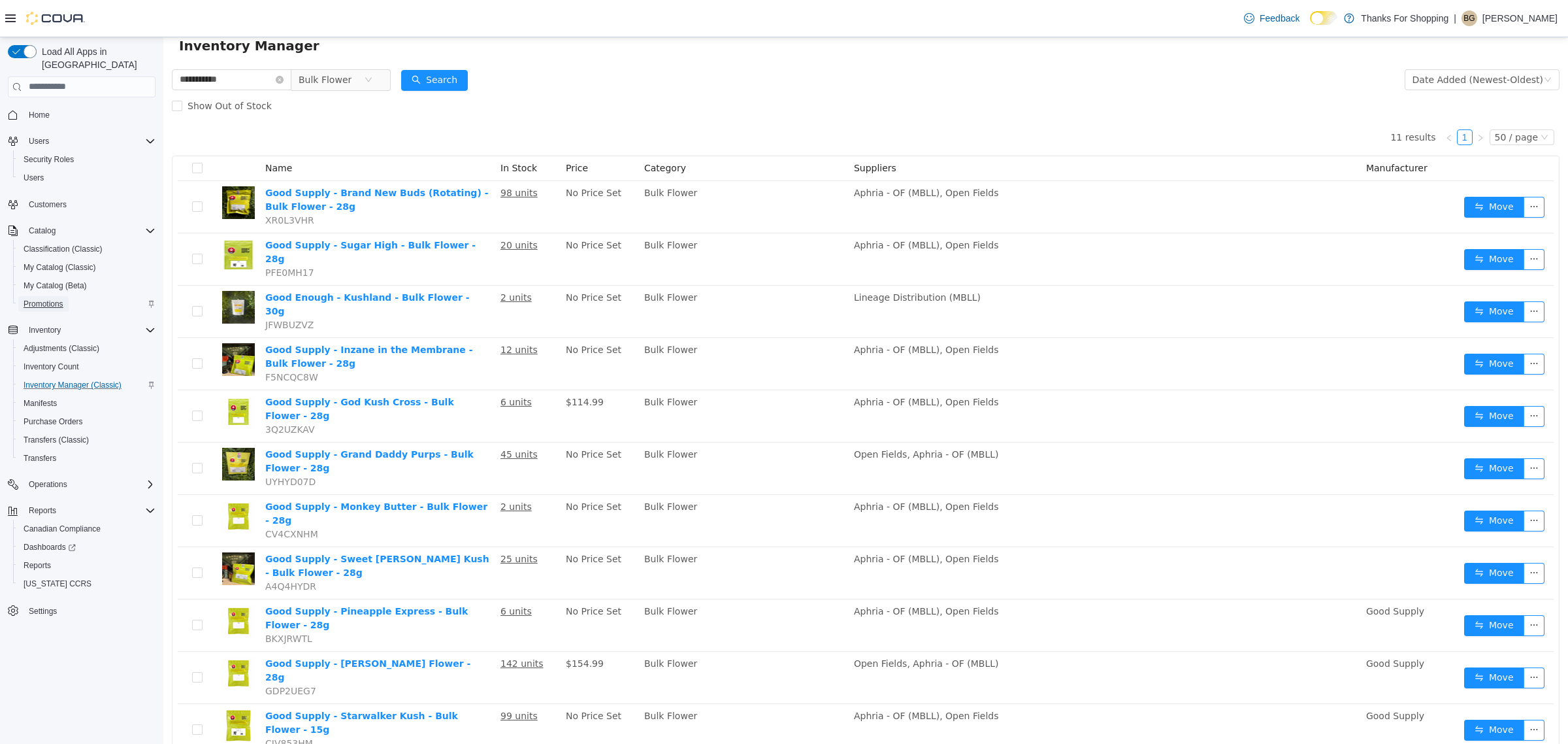
click at [53, 299] on span "Promotions" at bounding box center [44, 304] width 40 height 10
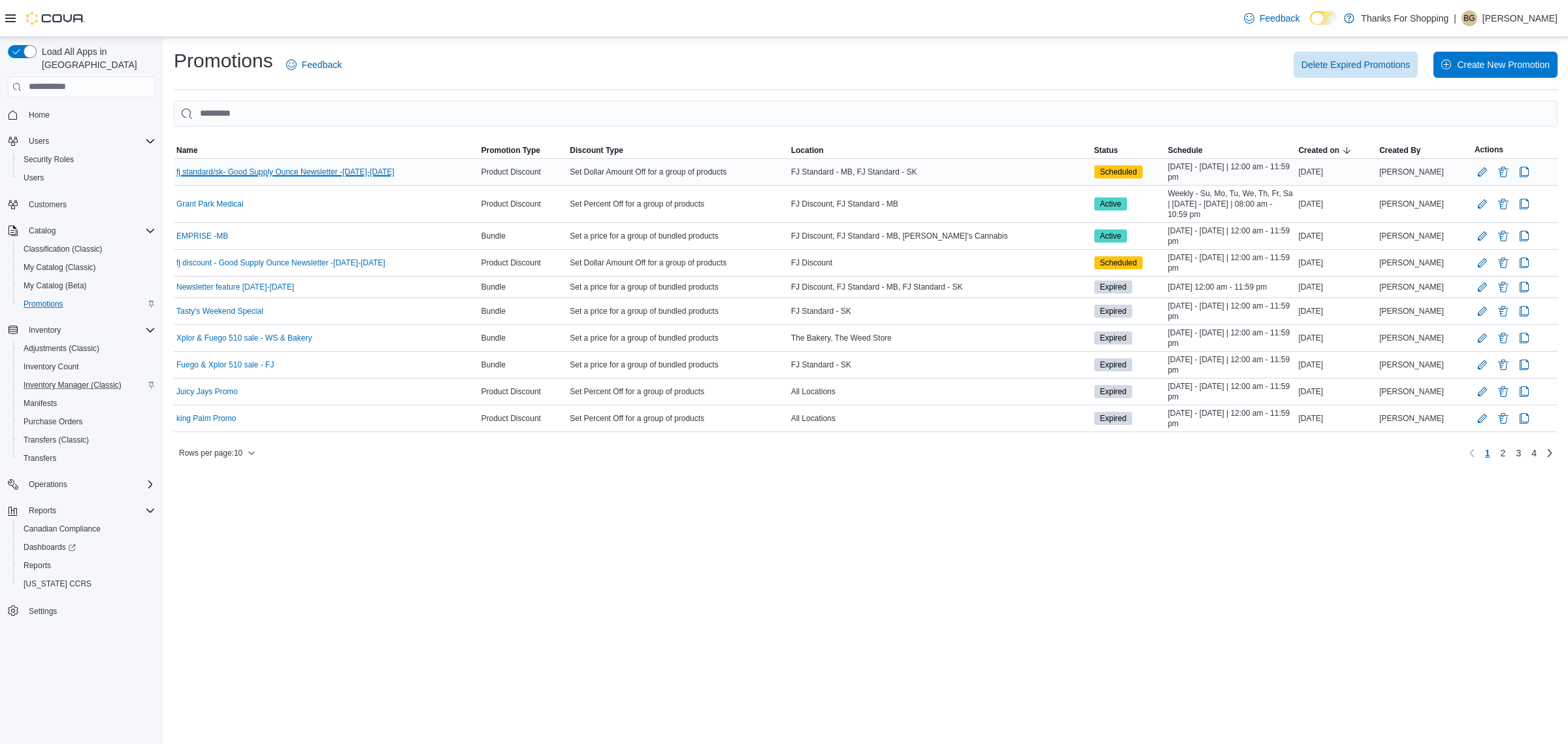
click at [386, 171] on link "fj standard/sk- Good Supply Ounce Newsletter -[DATE]-[DATE]" at bounding box center [285, 172] width 218 height 10
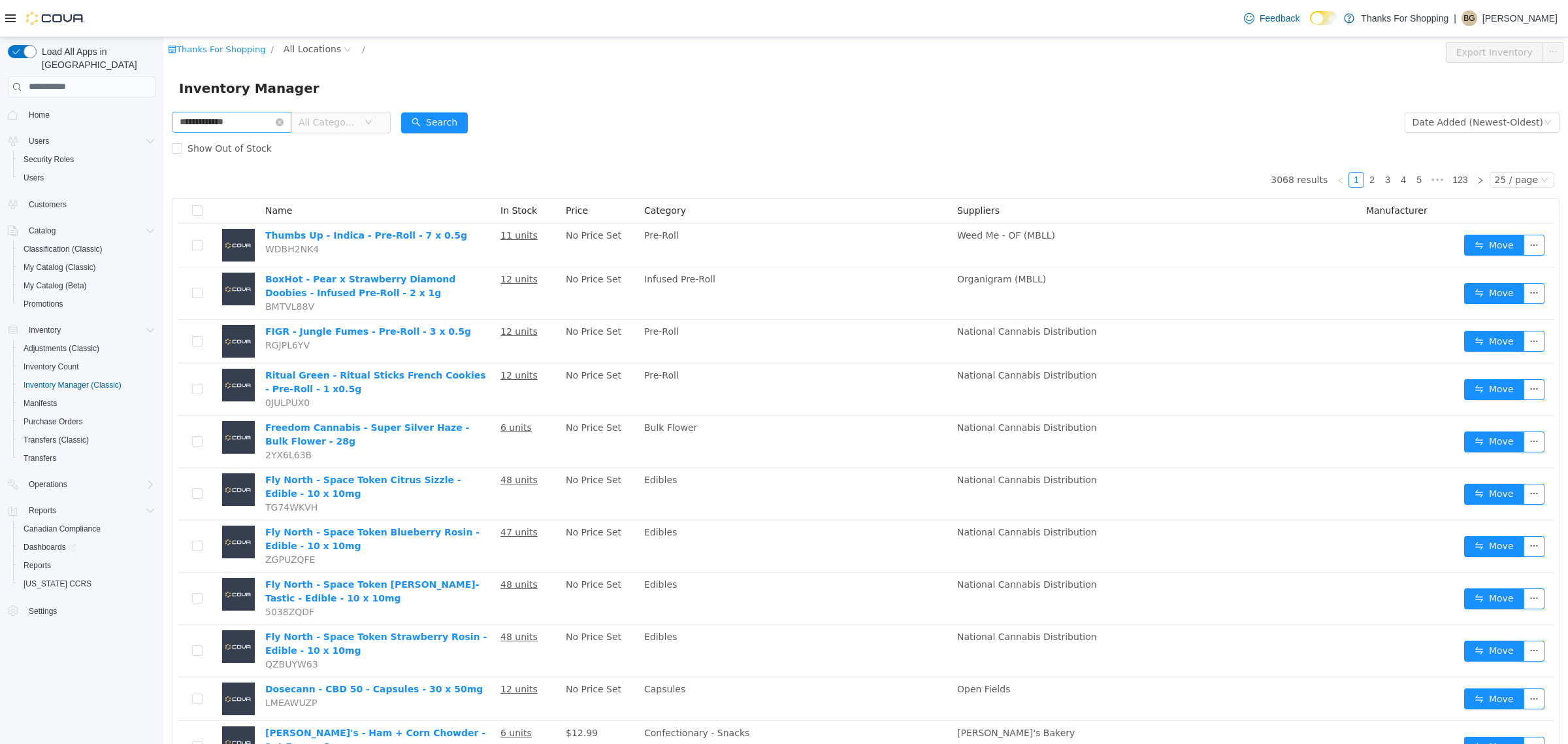
type input "**********"
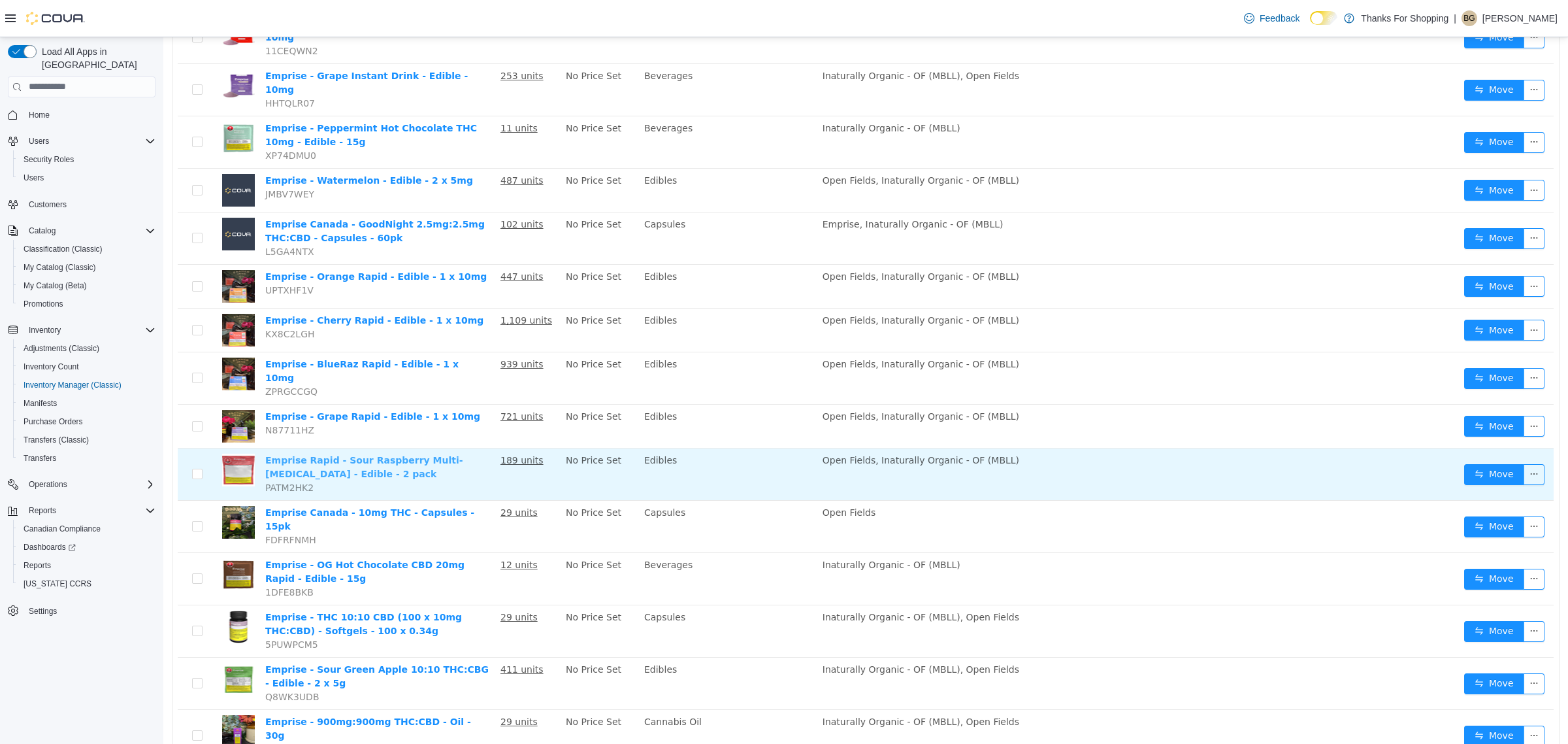
scroll to position [734, 0]
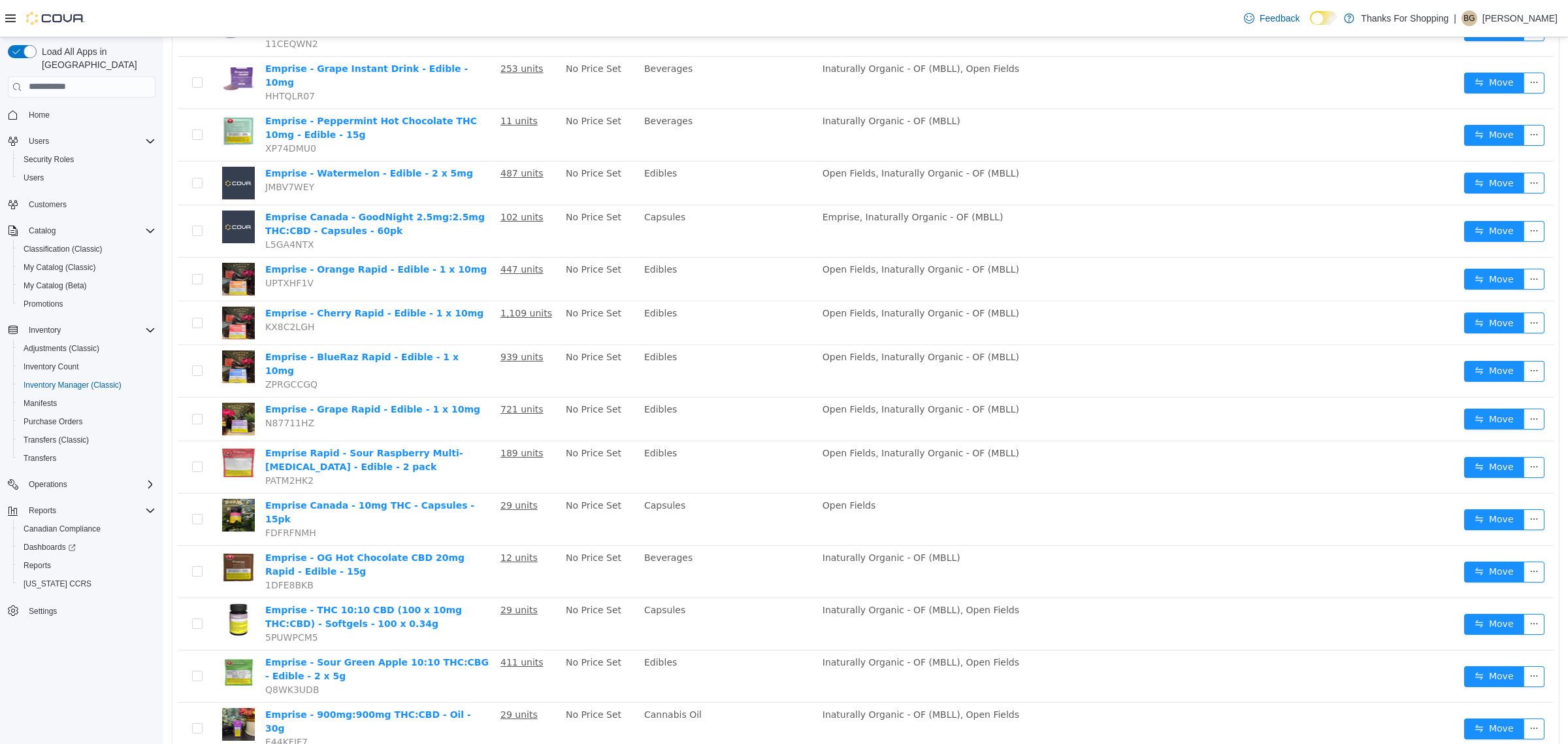
click at [1491, 706] on li "50 / page" at bounding box center [1510, 705] width 64 height 21
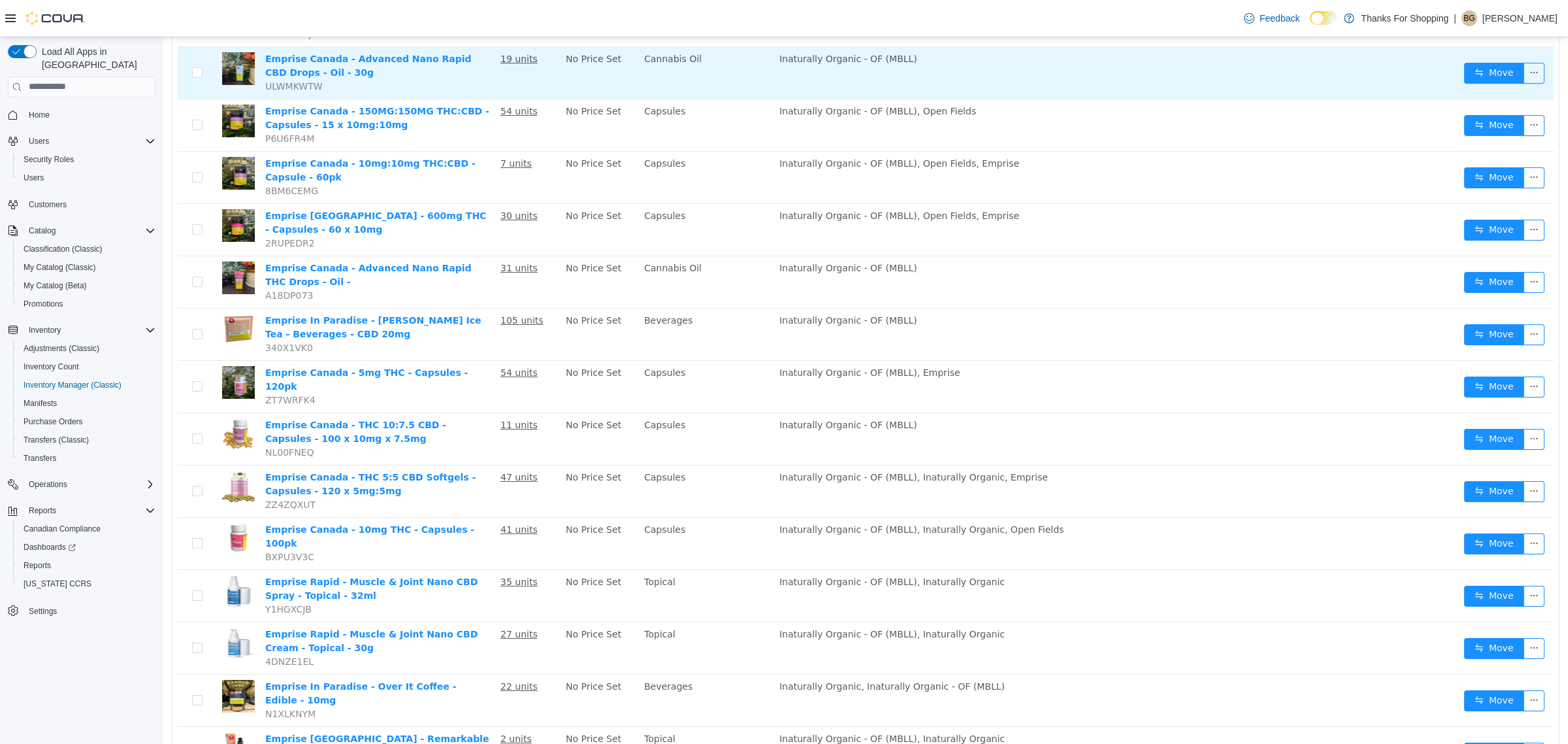
scroll to position [2011, 0]
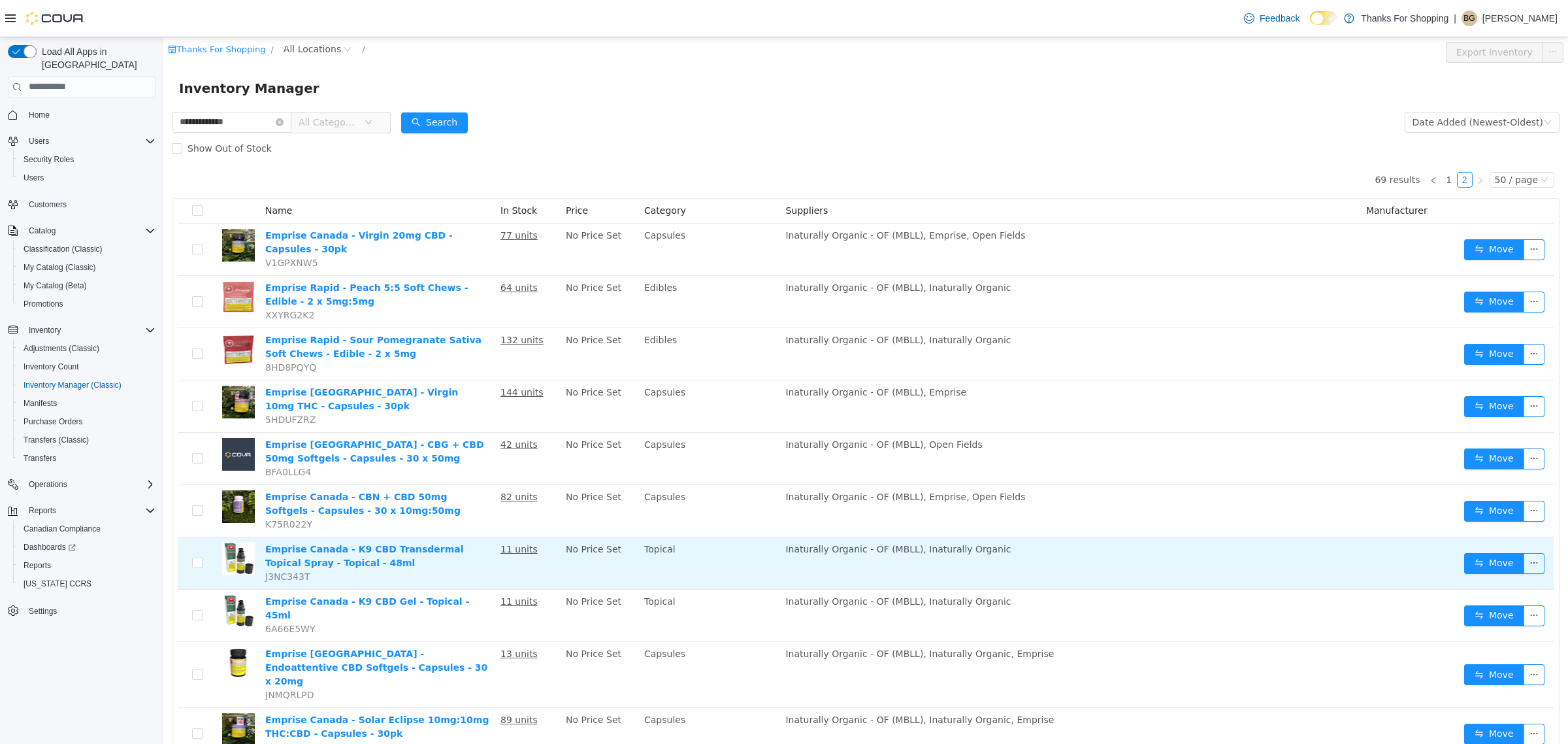
scroll to position [82, 0]
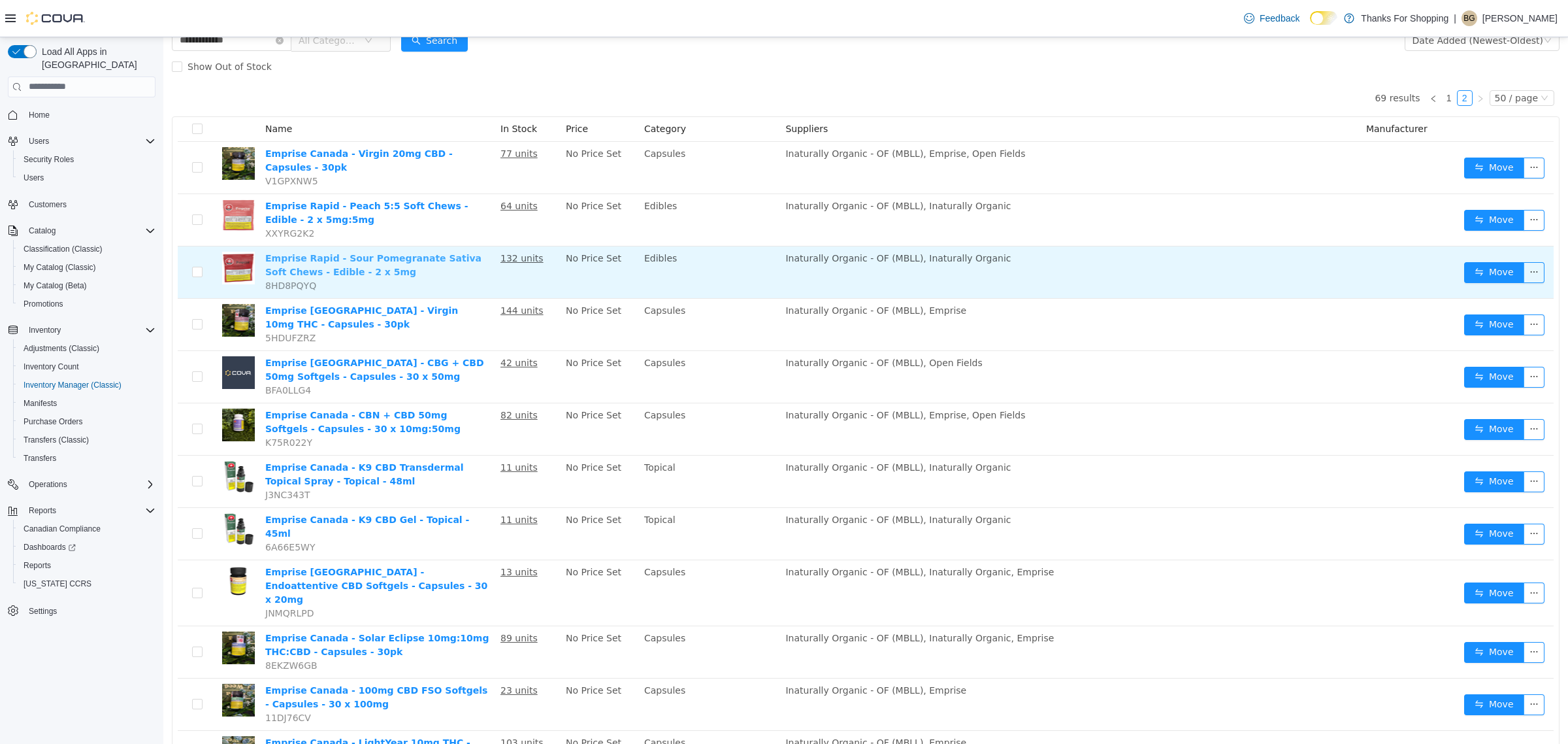
click at [407, 260] on link "Emprise Rapid - Sour Pomegranate Sativa Soft Chews - Edible - 2 x 5mg" at bounding box center [373, 264] width 216 height 24
click at [407, 257] on link "Emprise Rapid - Sour Pomegranate Sativa Soft Chews - Edible - 2 x 5mg" at bounding box center [373, 264] width 216 height 24
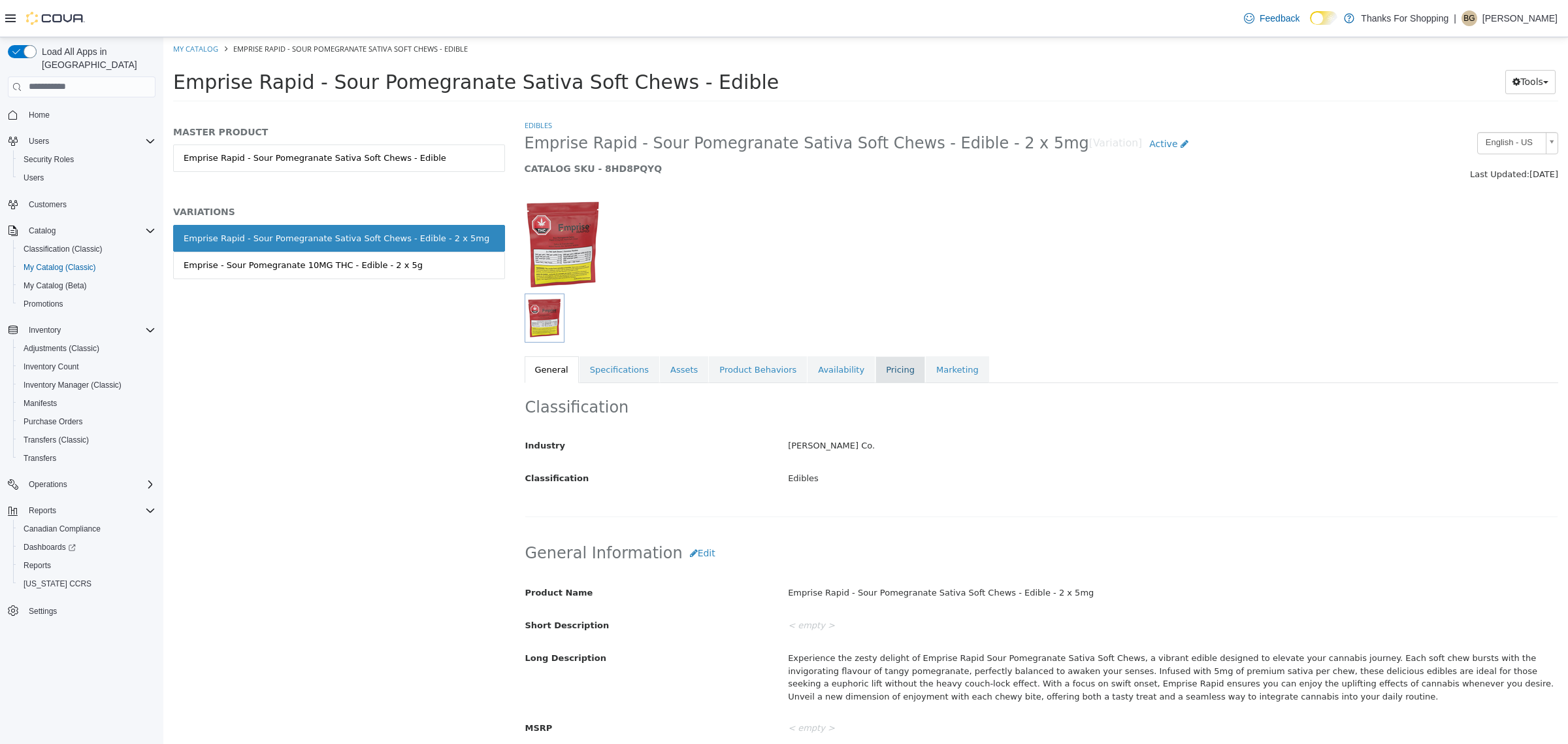
click at [876, 377] on link "Pricing" at bounding box center [901, 370] width 50 height 28
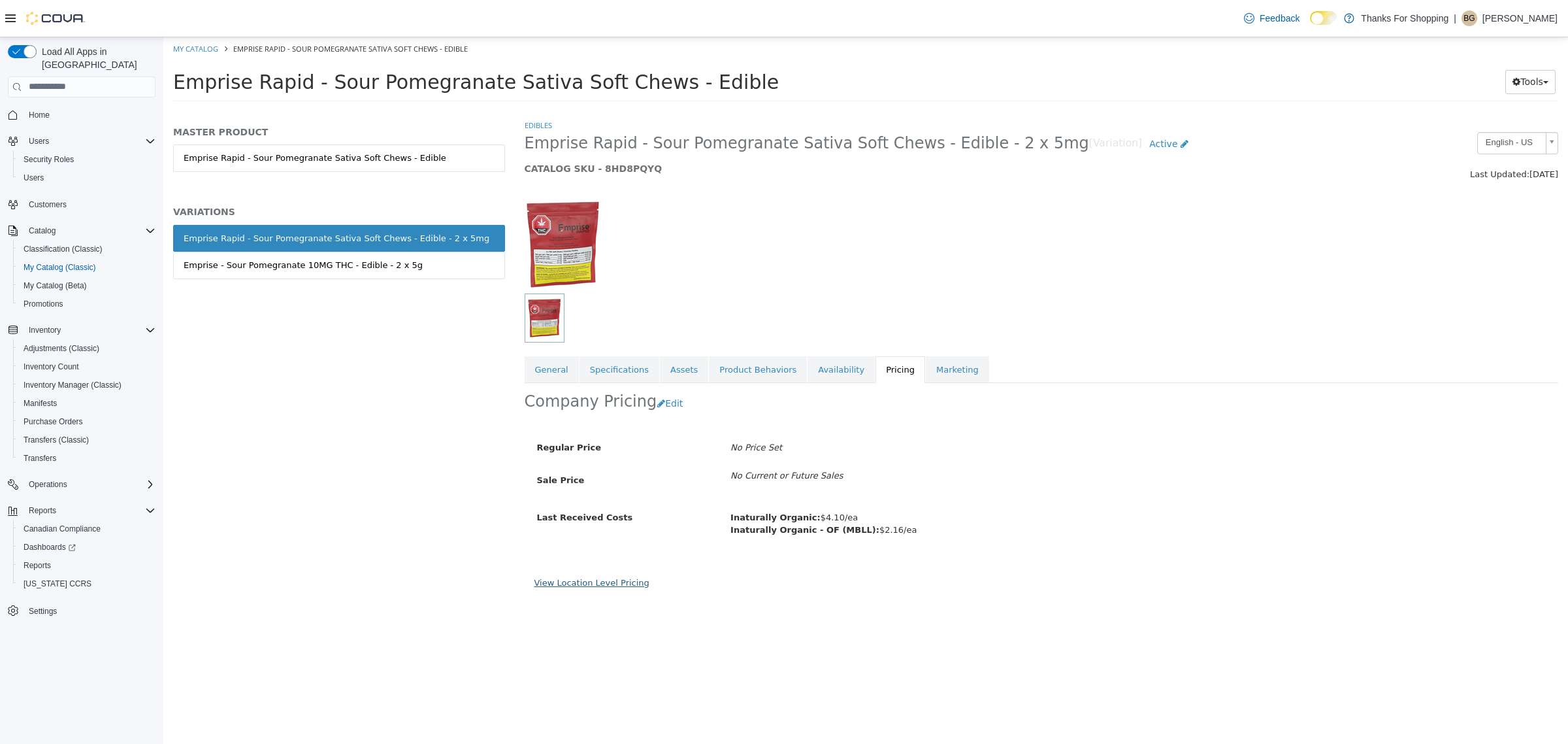
click at [605, 579] on link "View Location Level Pricing" at bounding box center [592, 582] width 115 height 10
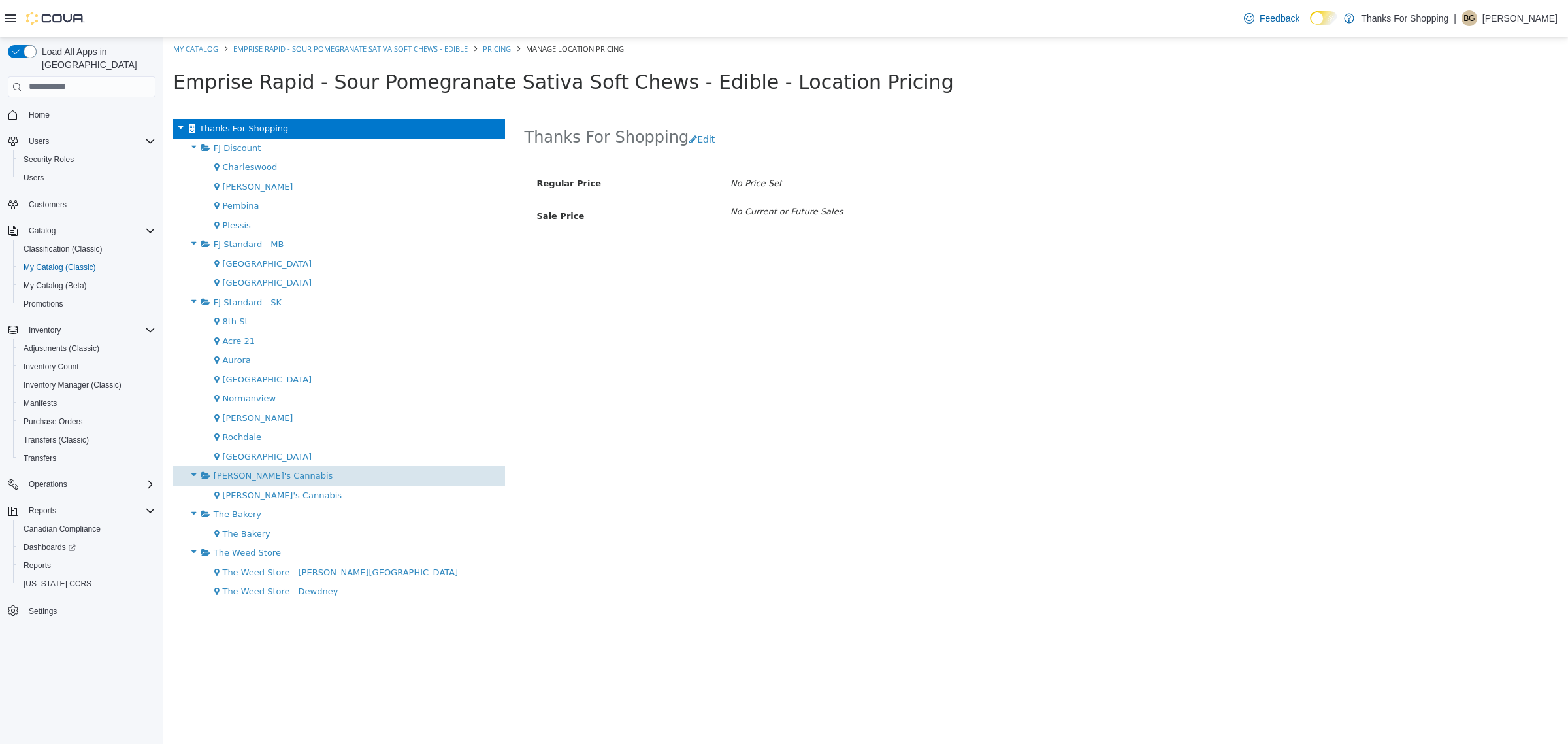
click at [321, 478] on div "[PERSON_NAME]'s Cannabis" at bounding box center [339, 475] width 332 height 19
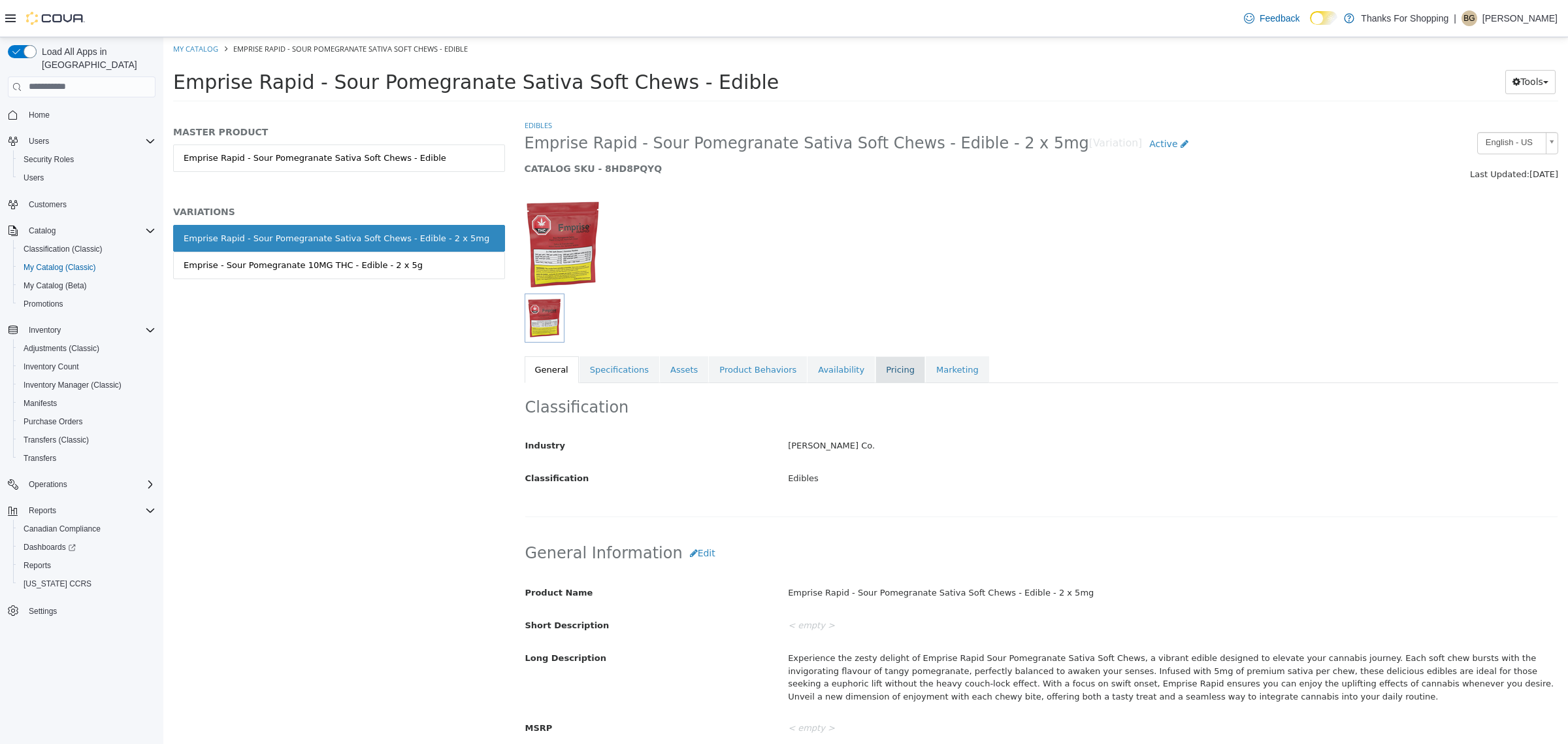
click at [880, 372] on link "Pricing" at bounding box center [901, 370] width 50 height 28
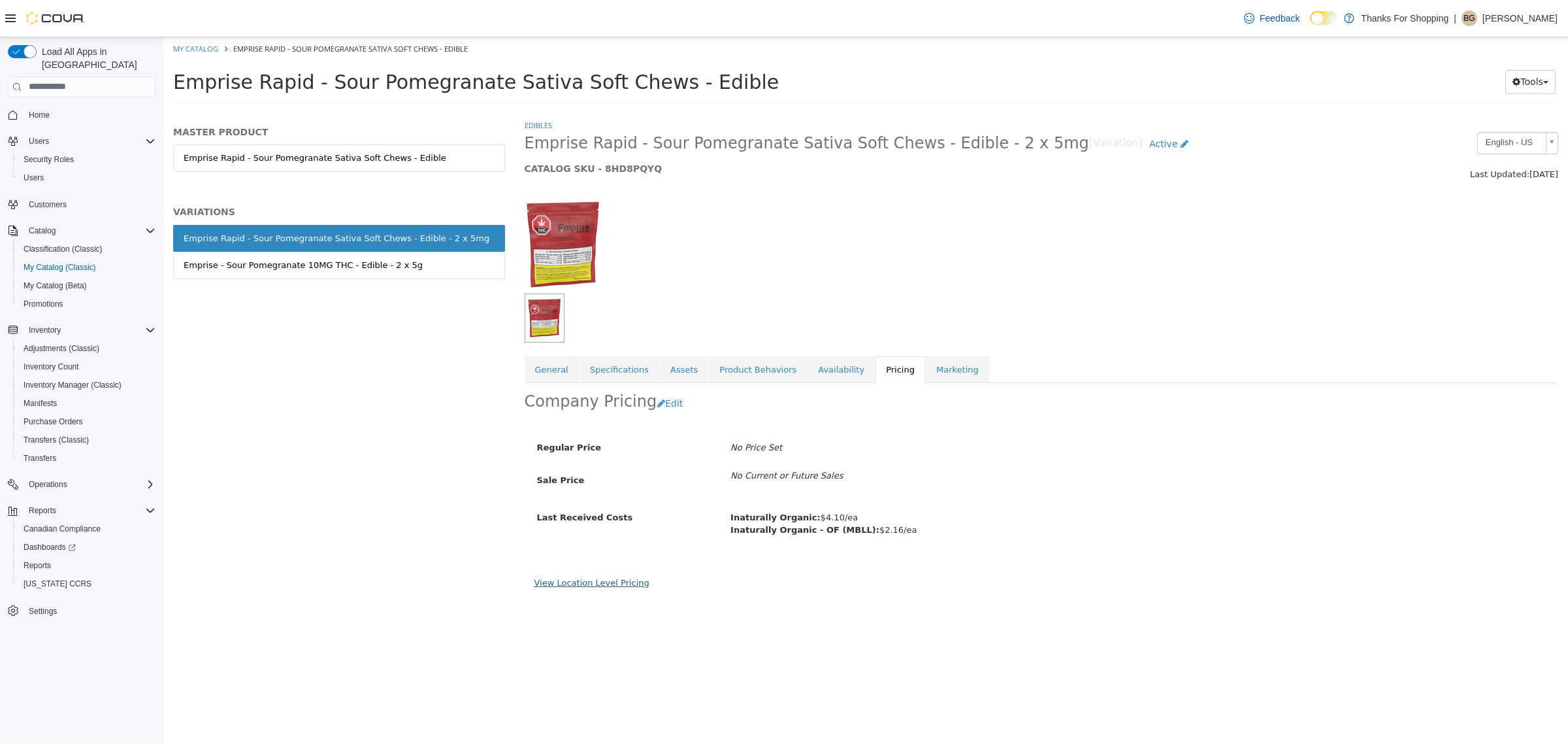
click at [598, 586] on link "View Location Level Pricing" at bounding box center [592, 582] width 115 height 10
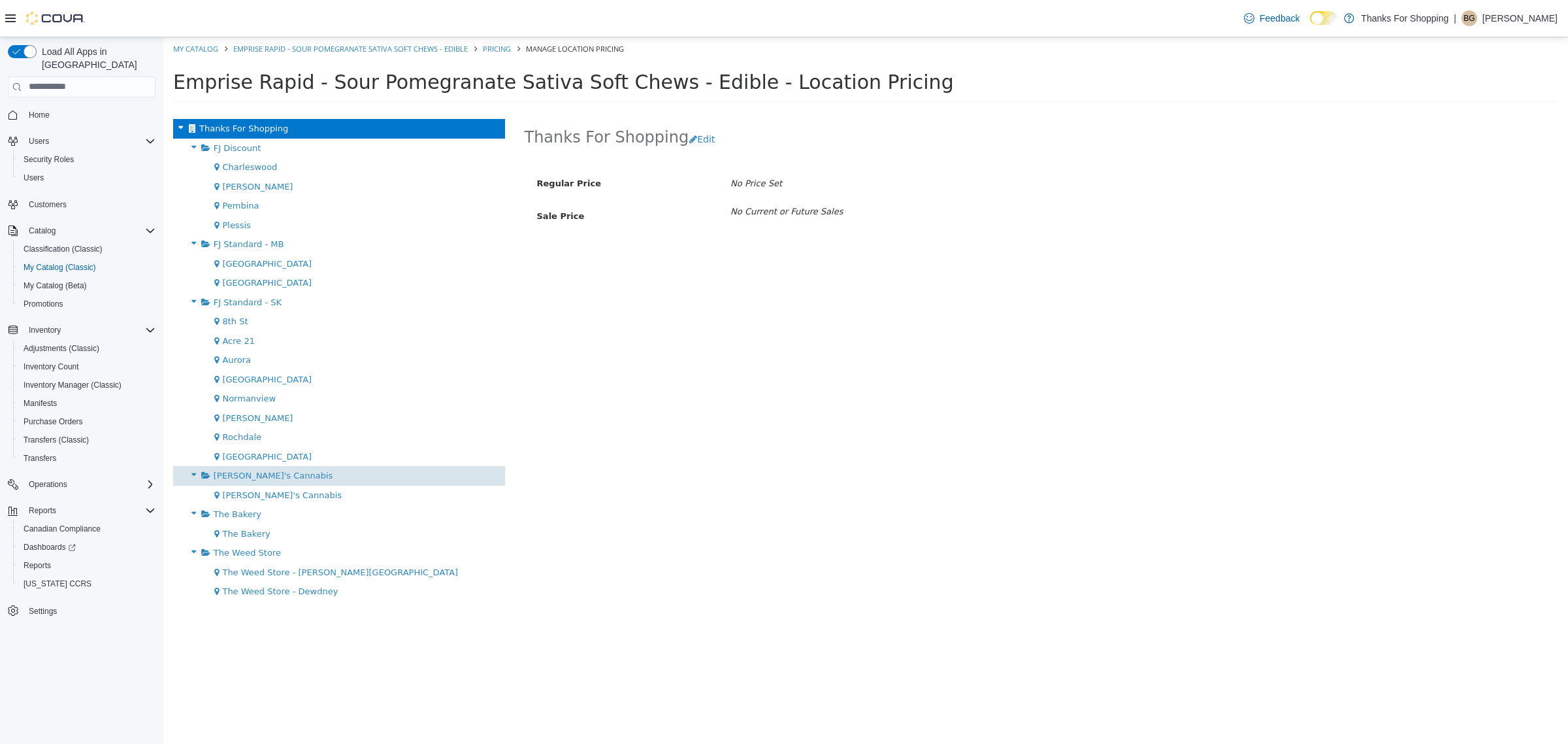
click at [308, 482] on div "[PERSON_NAME]'s Cannabis" at bounding box center [339, 475] width 332 height 19
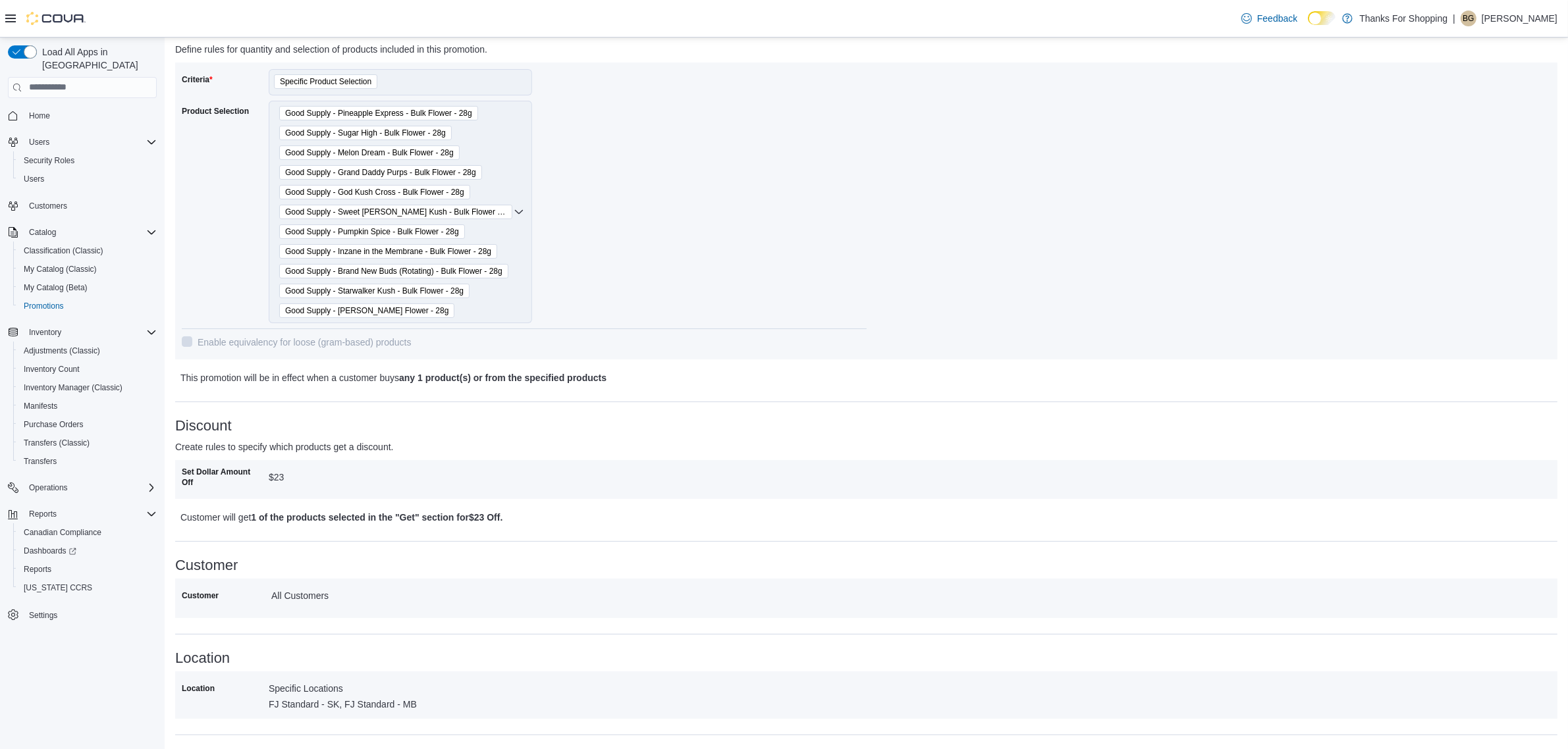
scroll to position [203, 0]
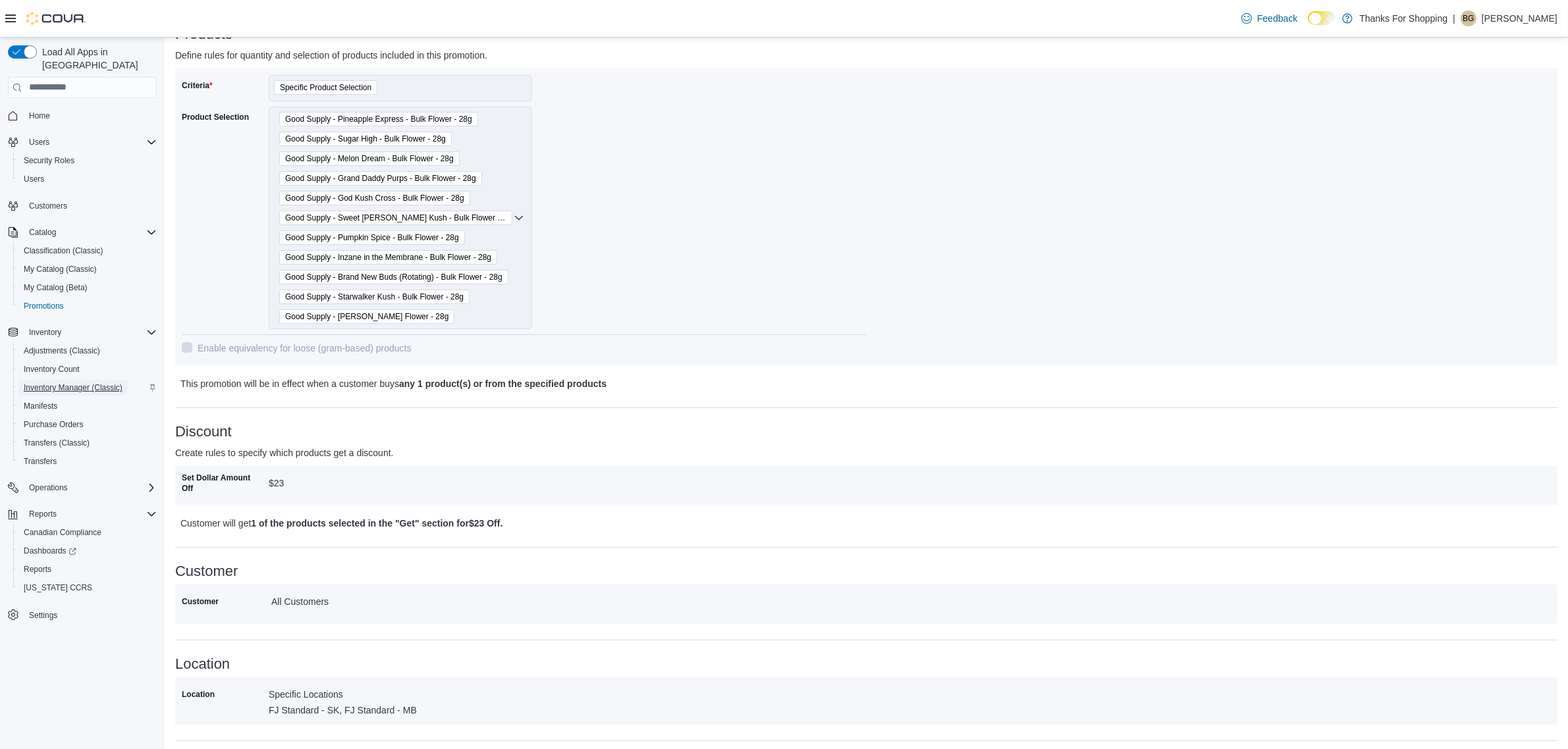
click at [80, 380] on span "Inventory Manager (Classic)" at bounding box center [73, 387] width 99 height 16
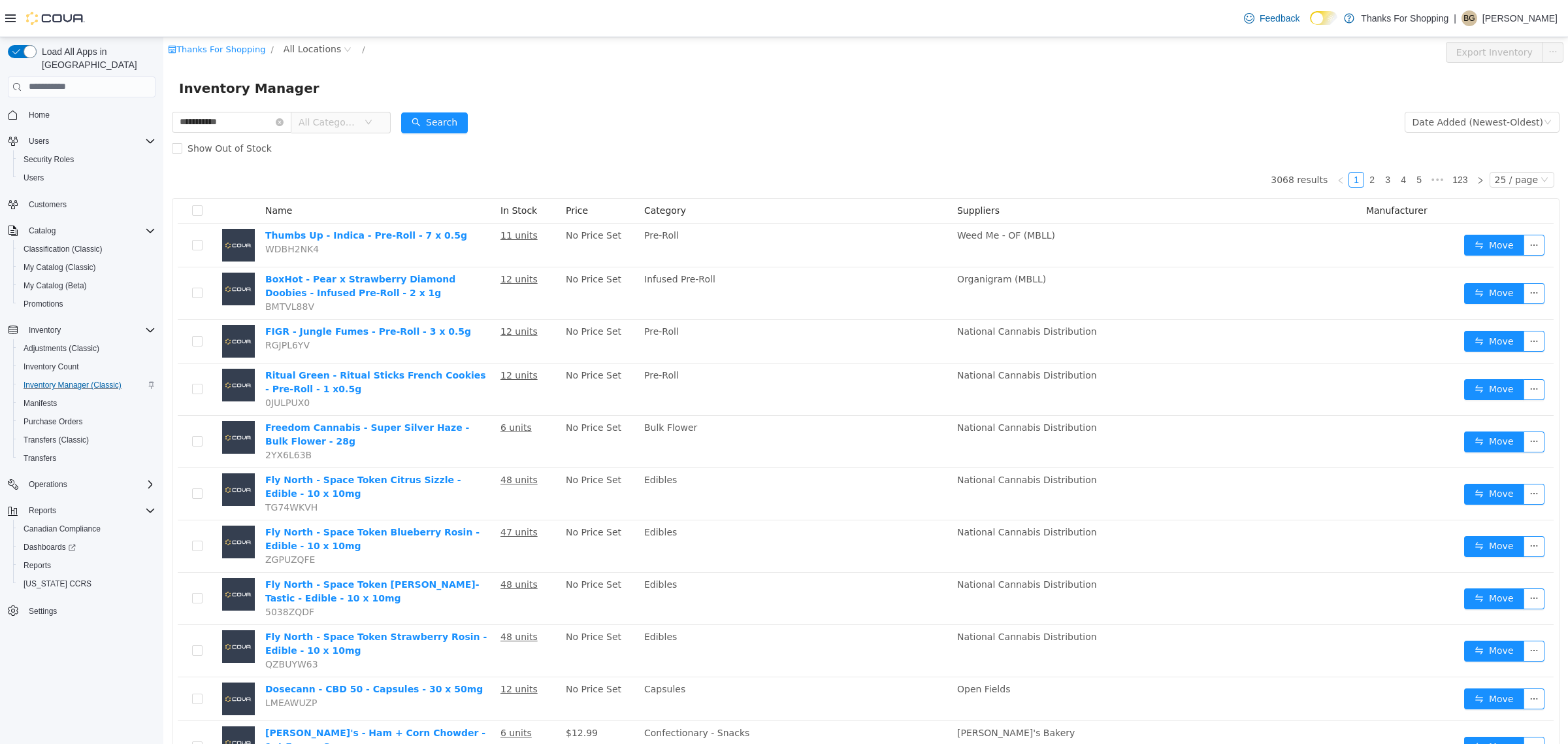
type input "**********"
click at [358, 124] on span "All Categories" at bounding box center [329, 121] width 59 height 13
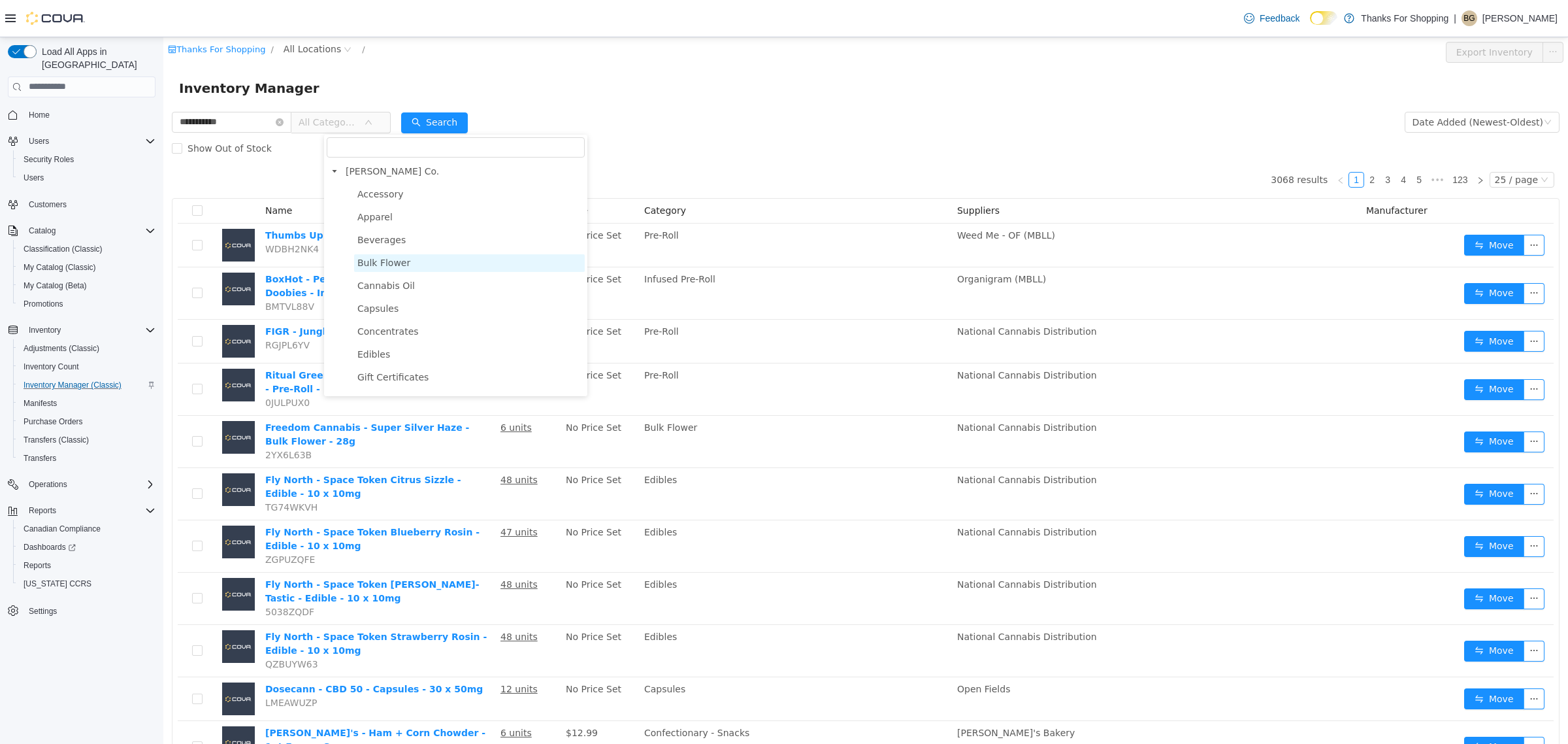
click at [381, 264] on span "Bulk Flower" at bounding box center [384, 262] width 53 height 10
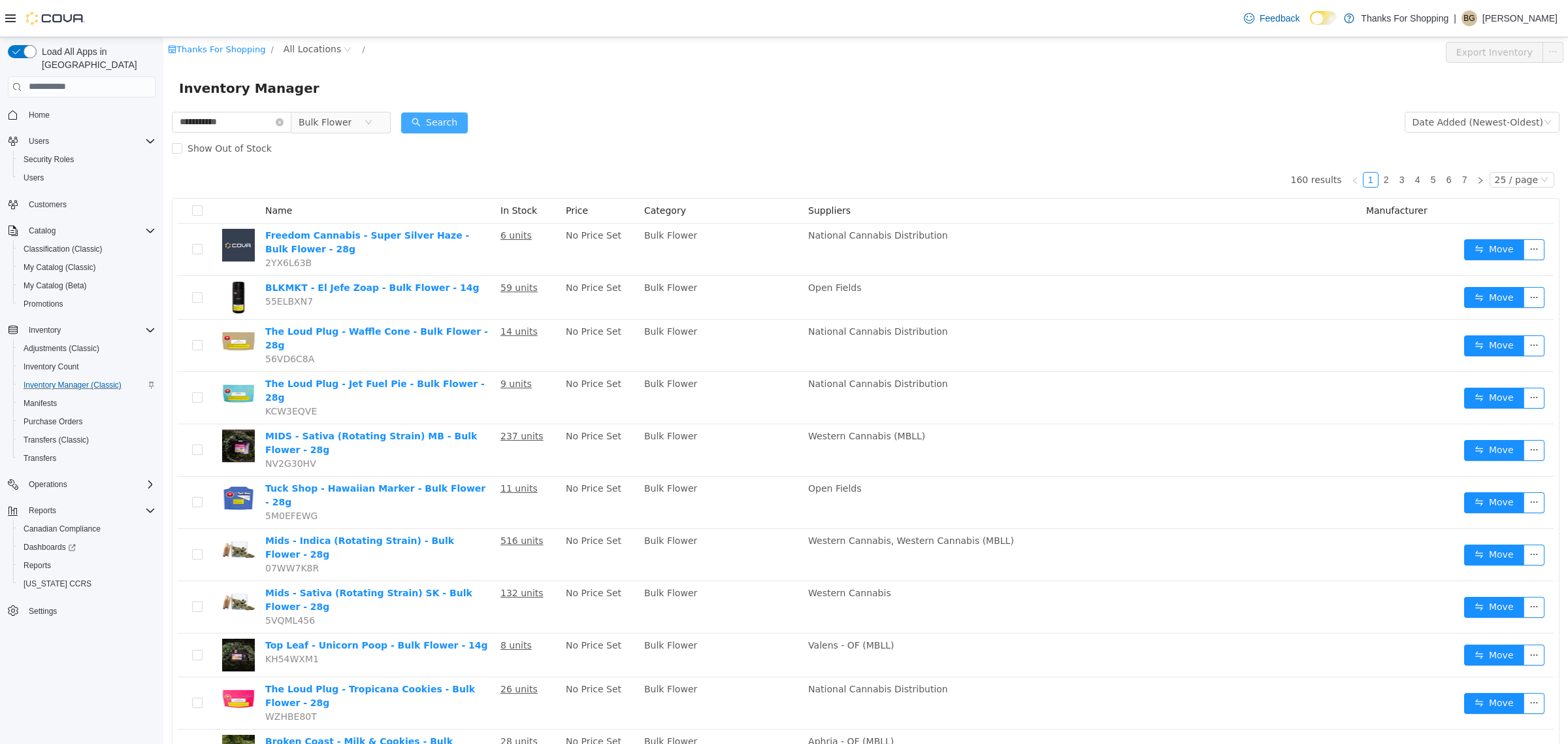
click at [468, 120] on button "Search" at bounding box center [434, 122] width 66 height 21
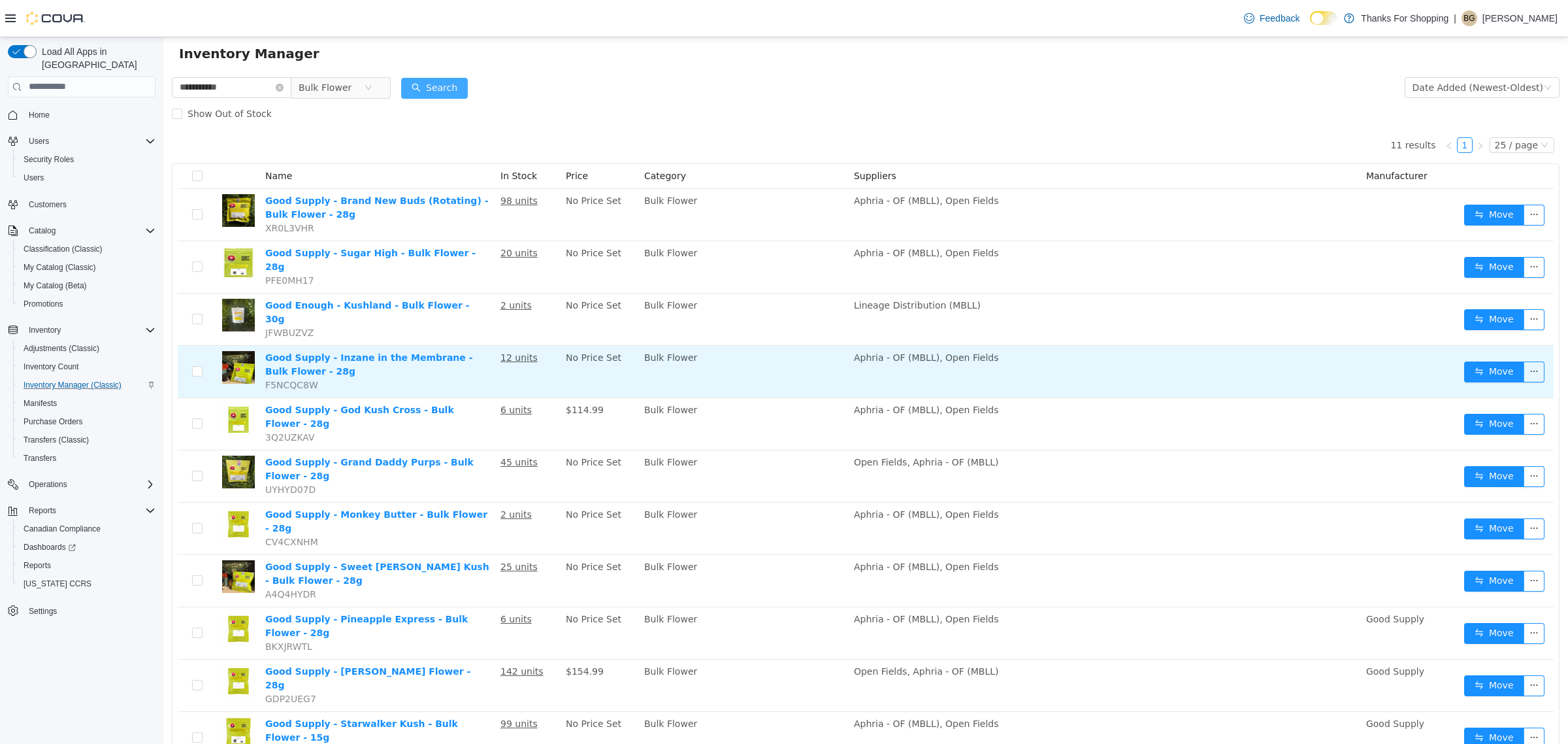
scroll to position [42, 0]
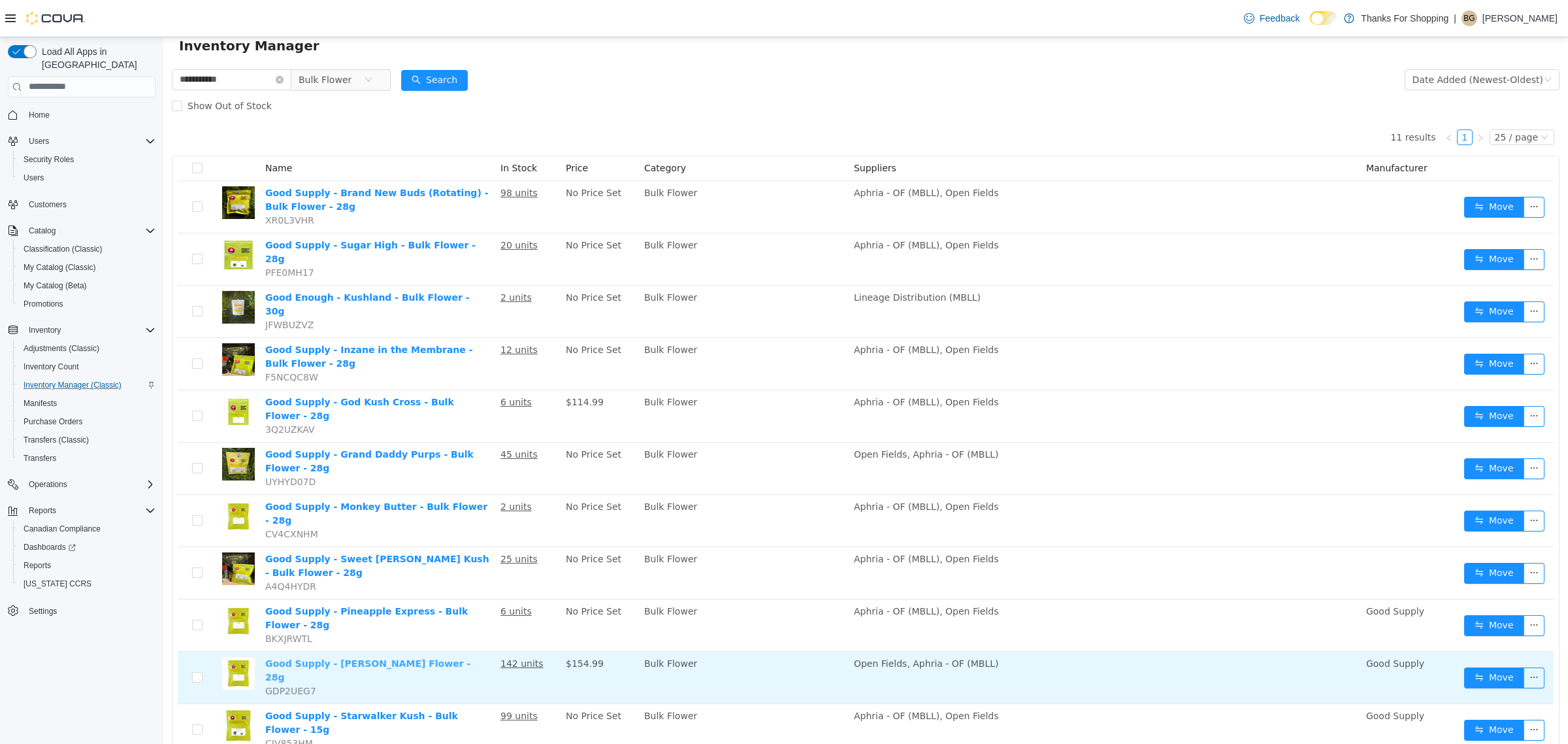
click at [395, 657] on link "Good Supply - [PERSON_NAME] Flower - 28g" at bounding box center [367, 669] width 205 height 24
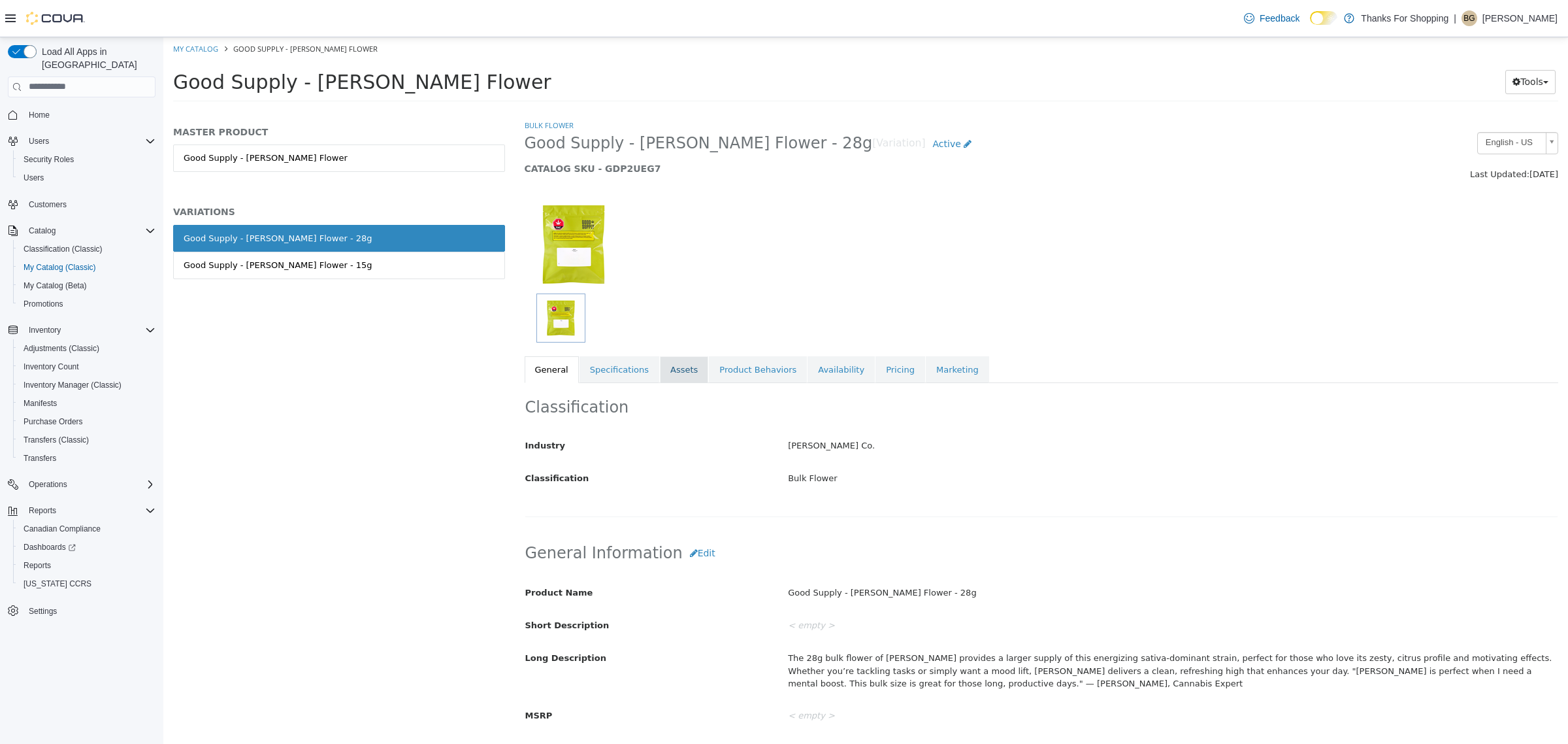
click at [683, 370] on link "Assets" at bounding box center [684, 370] width 48 height 28
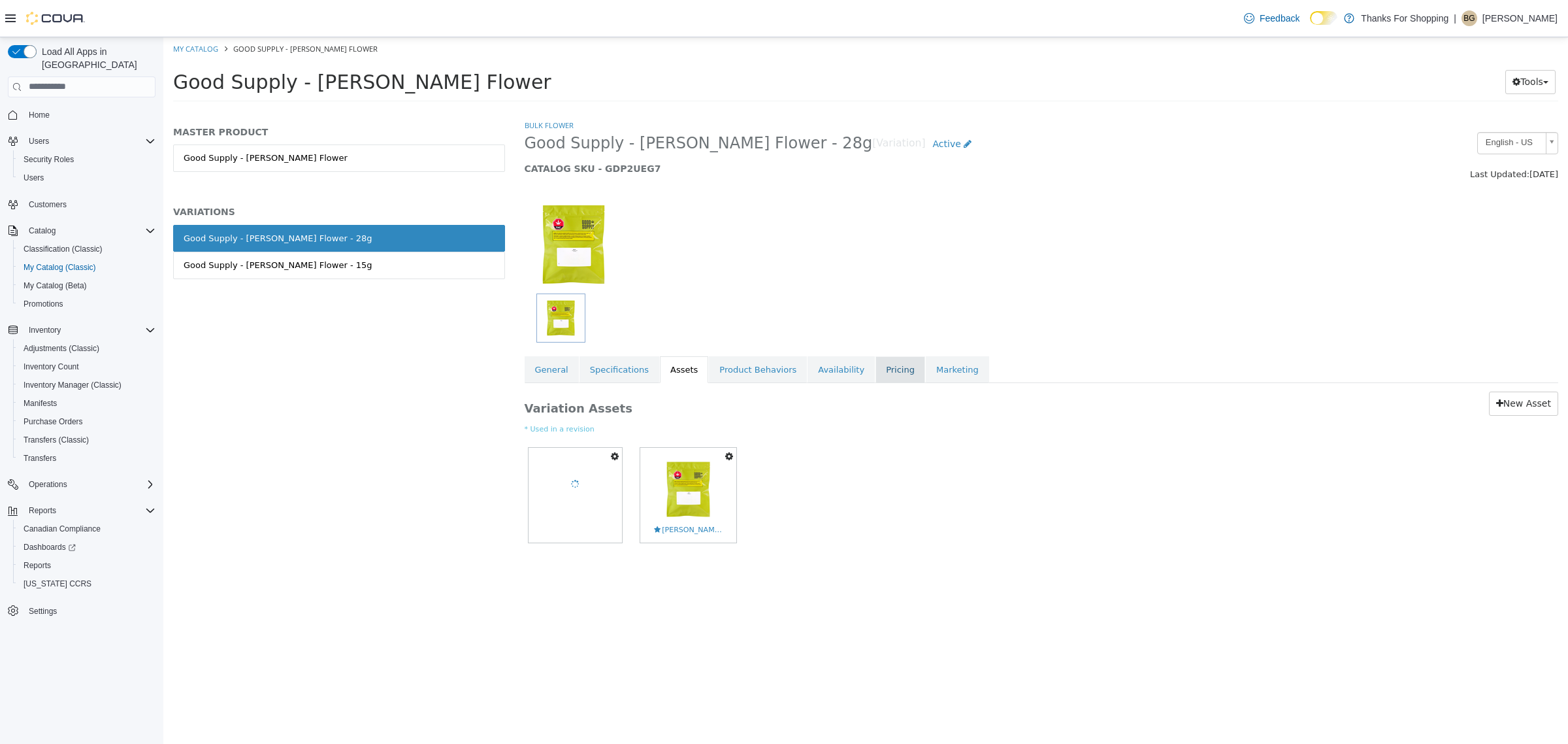
click at [877, 379] on link "Pricing" at bounding box center [901, 370] width 50 height 28
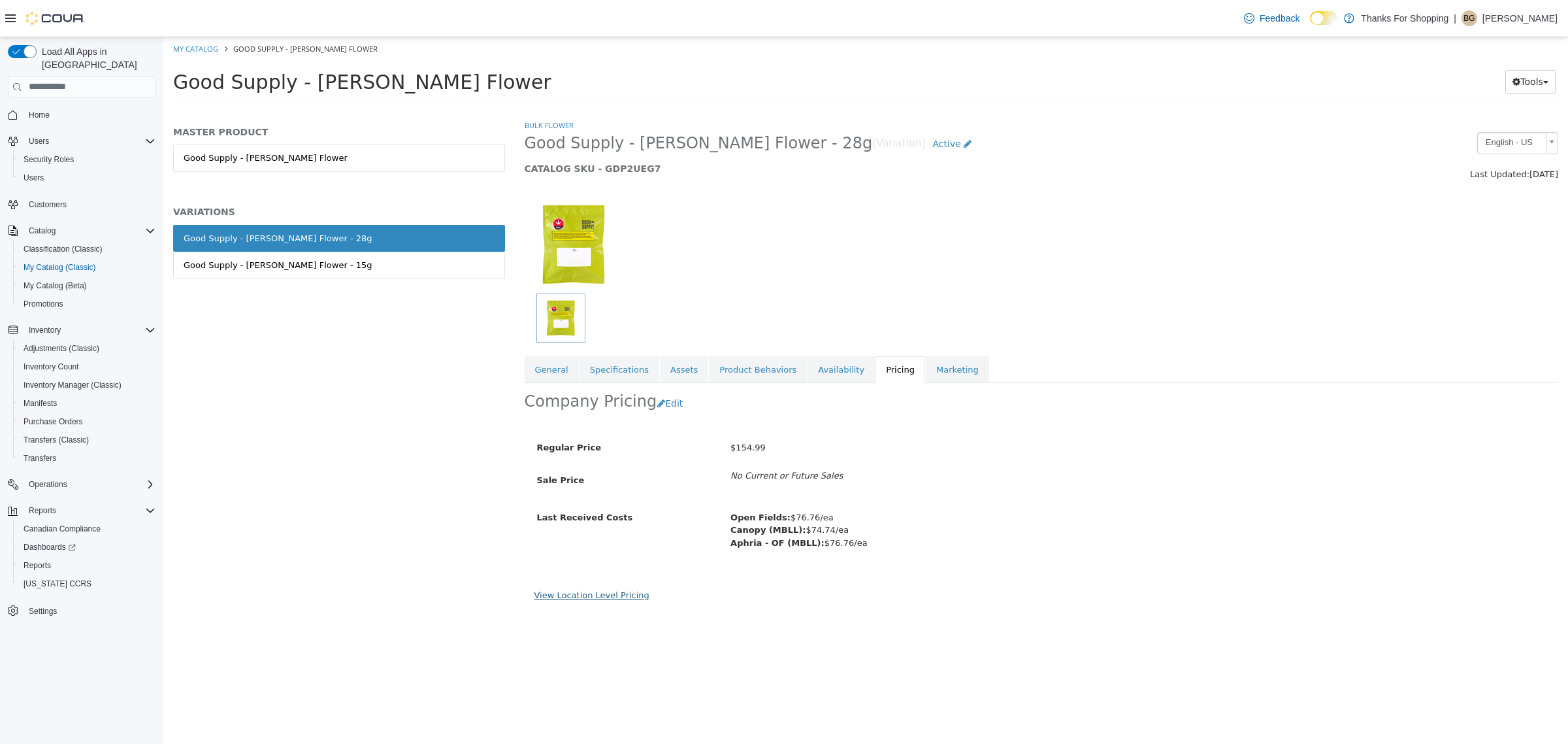
click at [612, 598] on link "View Location Level Pricing" at bounding box center [592, 595] width 115 height 10
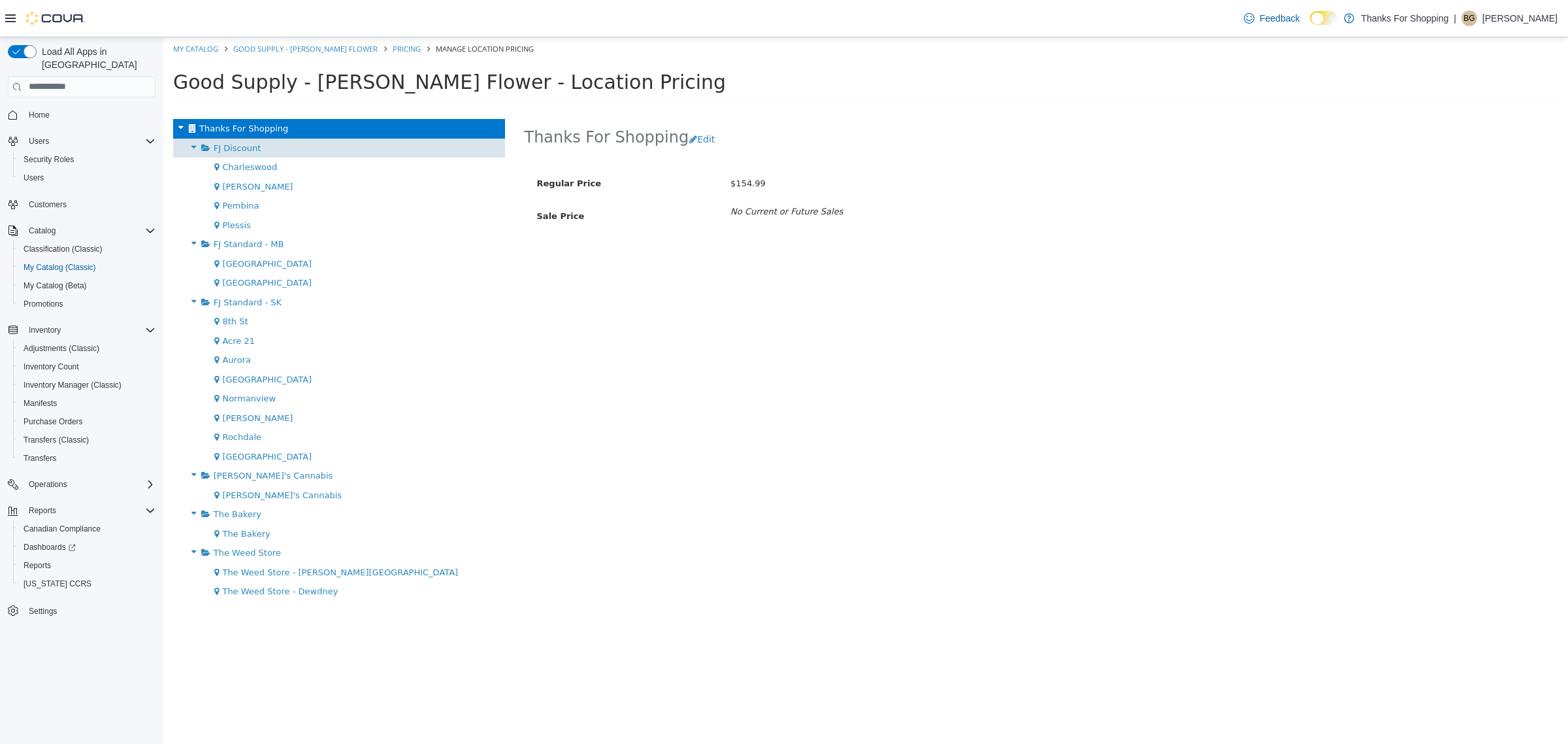
click at [326, 148] on div "FJ Discount" at bounding box center [339, 147] width 332 height 19
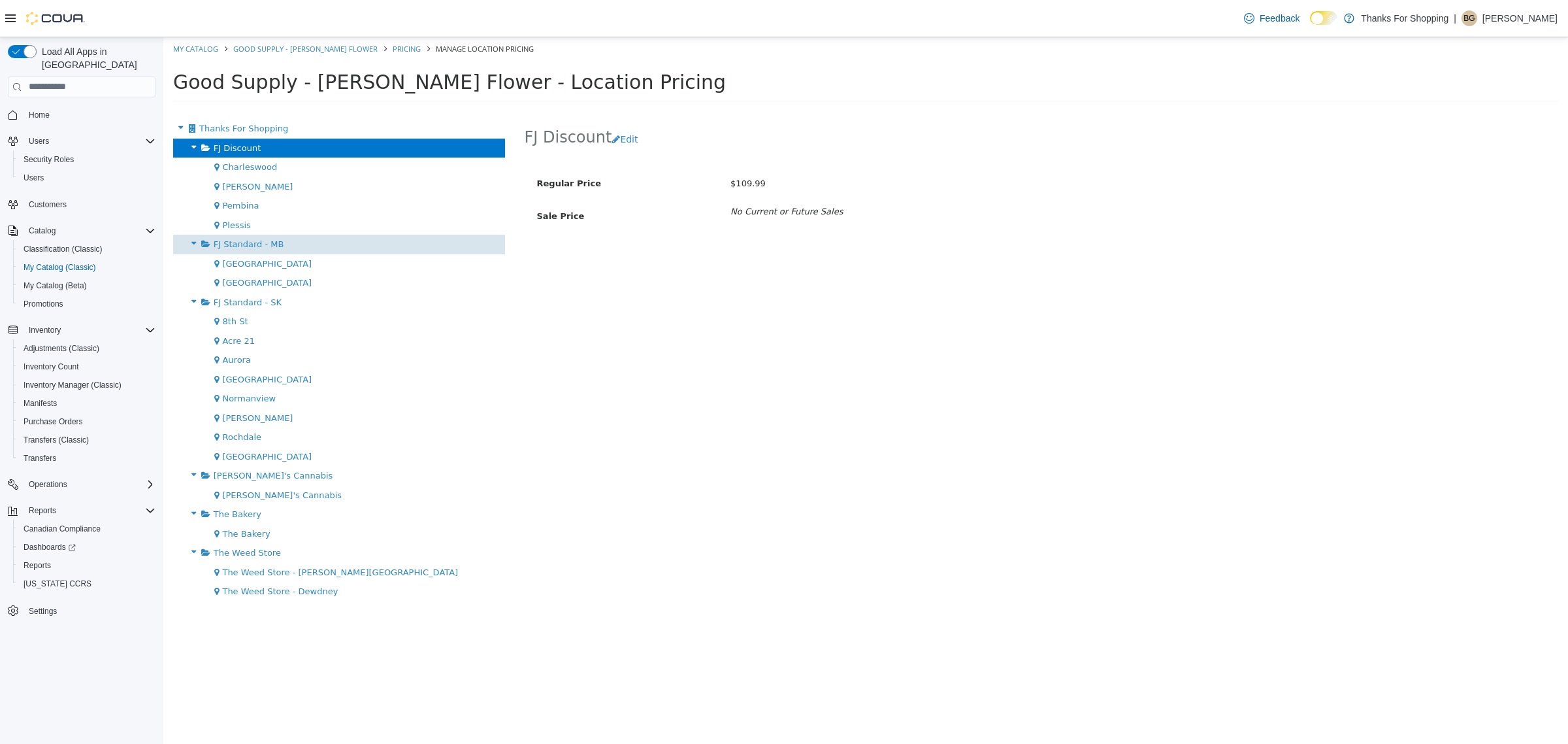
click at [321, 252] on div "FJ Standard - MB" at bounding box center [339, 244] width 332 height 19
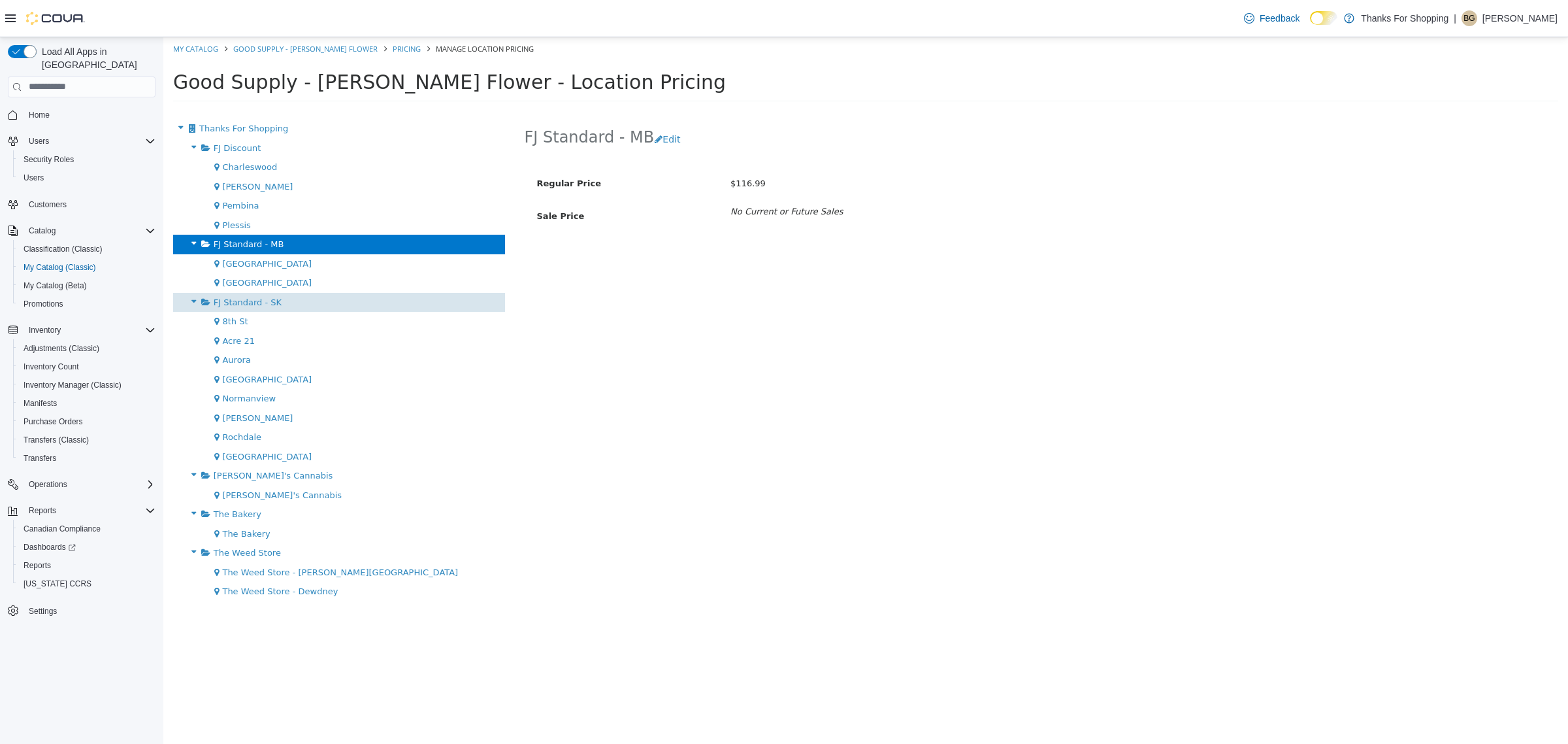
click at [308, 298] on div "FJ Standard - SK" at bounding box center [339, 302] width 332 height 19
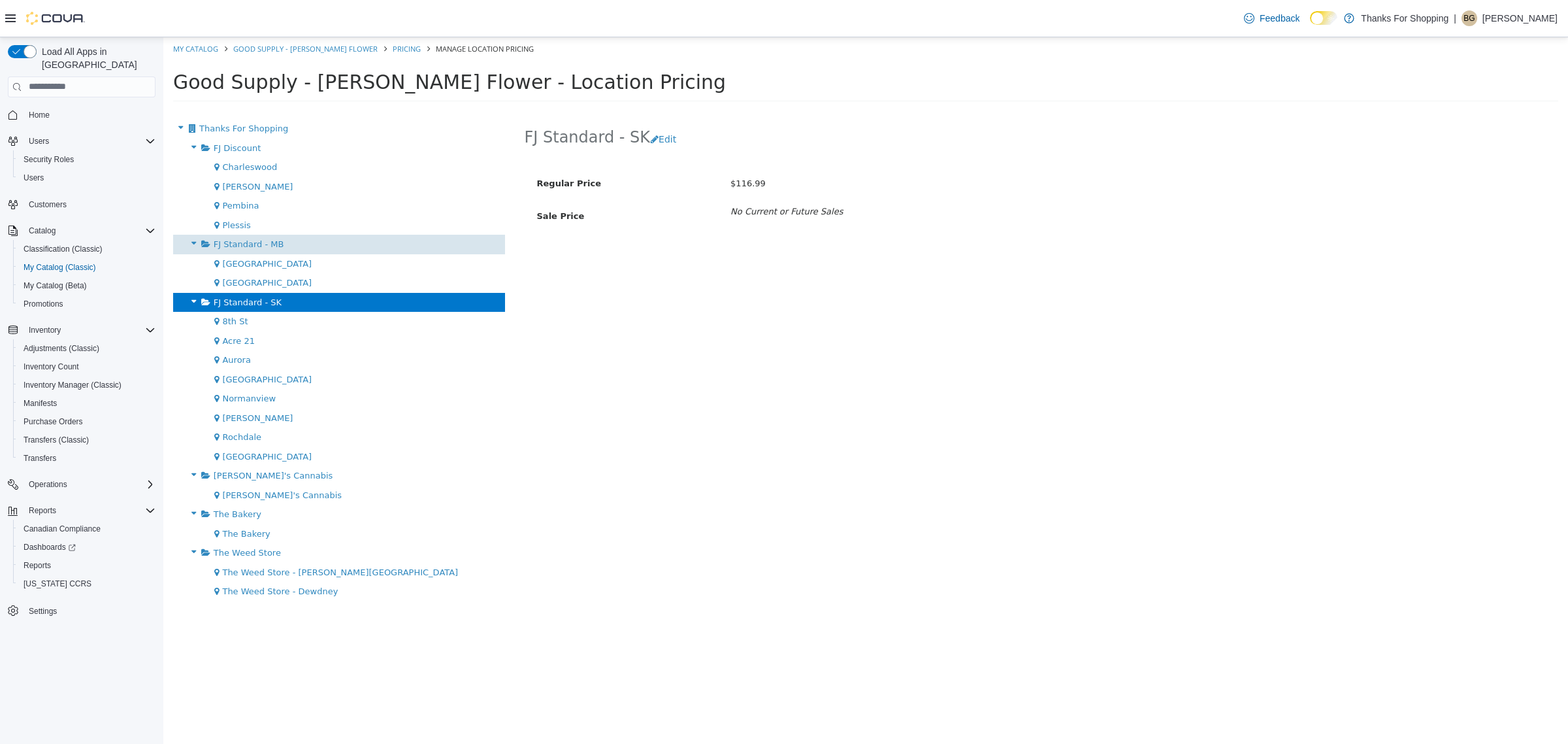
click at [311, 248] on div "FJ Standard - MB" at bounding box center [339, 244] width 332 height 19
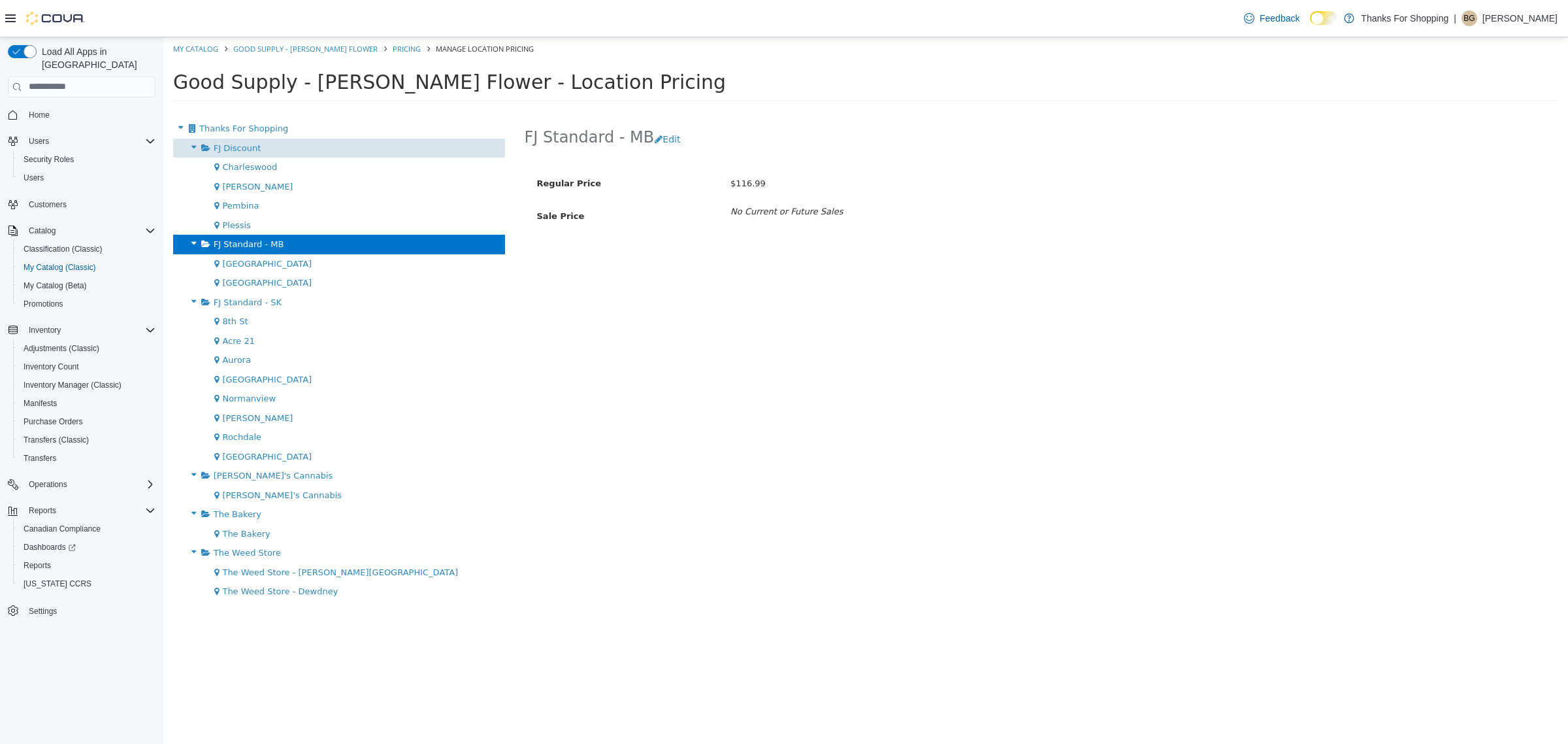
click at [288, 144] on div "FJ Discount" at bounding box center [339, 147] width 332 height 19
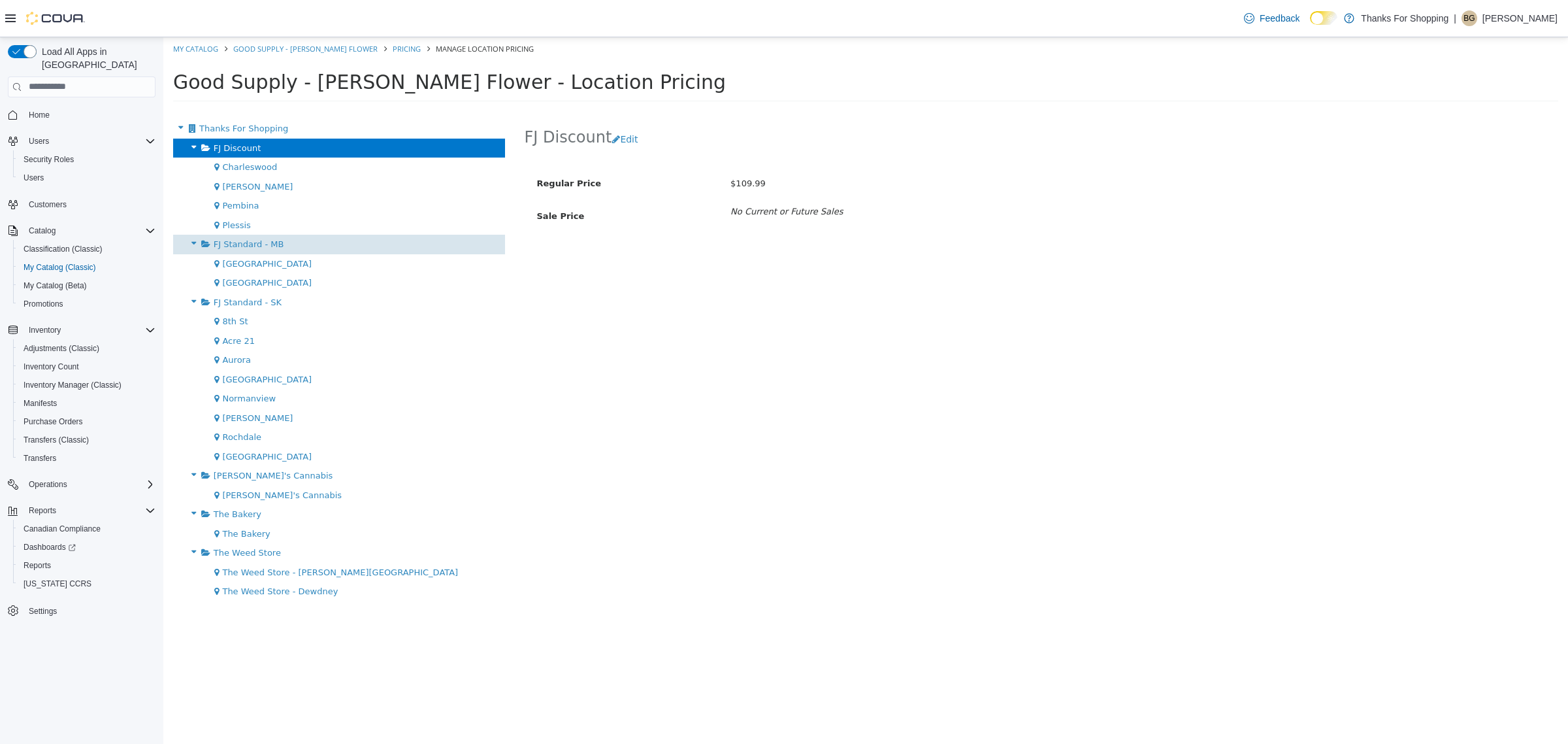
click at [269, 235] on div "FJ Standard - MB" at bounding box center [339, 244] width 332 height 19
